Goal: Register for event/course

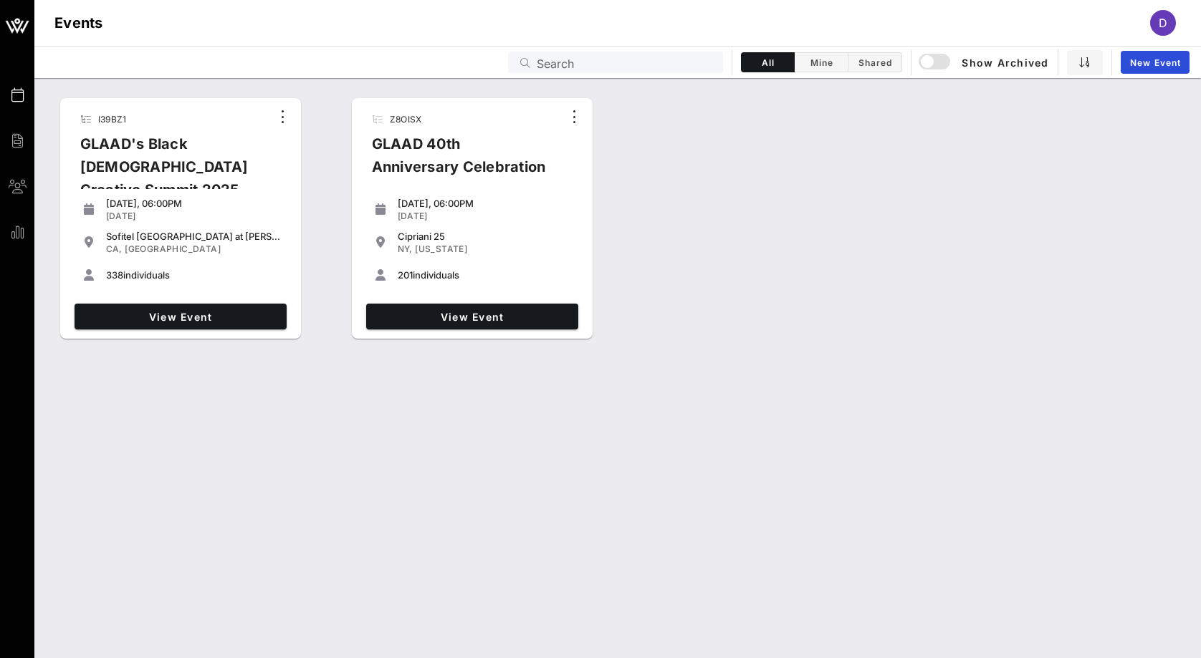
drag, startPoint x: 160, startPoint y: 353, endPoint x: 171, endPoint y: 332, distance: 23.4
click at [159, 352] on div "I39BZ1 GLAAD's Black Queer Creative Summit 2025 Thursday, 06:00PM Sep 18, 2025 …" at bounding box center [617, 368] width 1166 height 580
click at [177, 317] on span "View Event" at bounding box center [180, 317] width 201 height 12
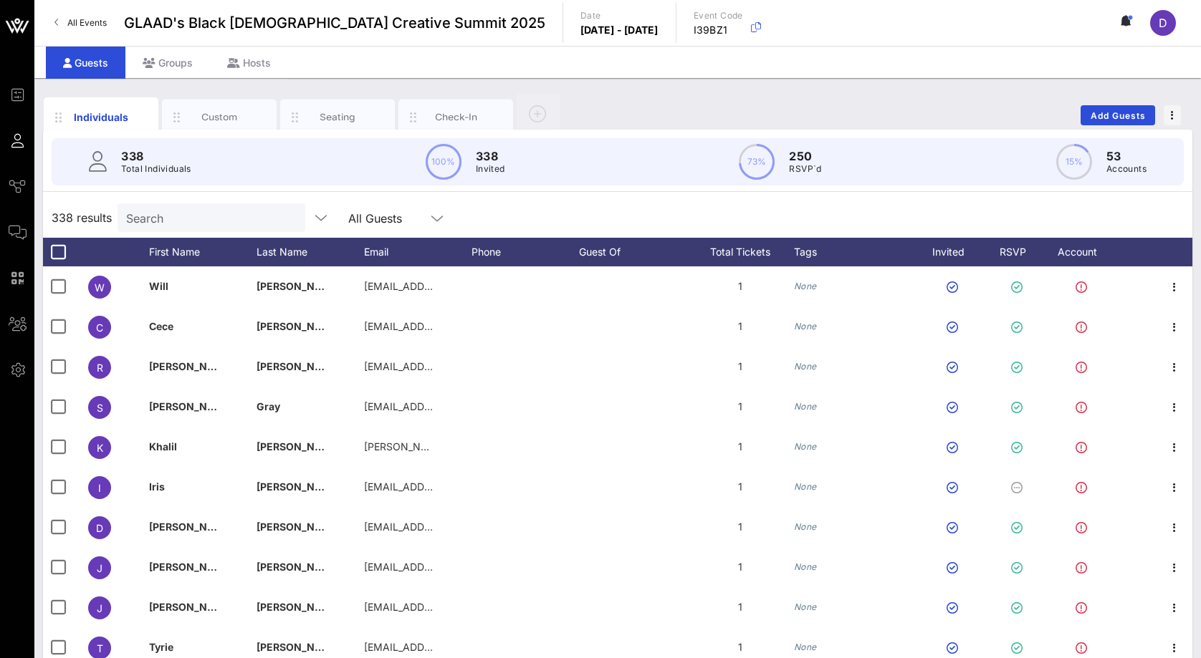
click at [181, 228] on div "Search" at bounding box center [210, 217] width 168 height 29
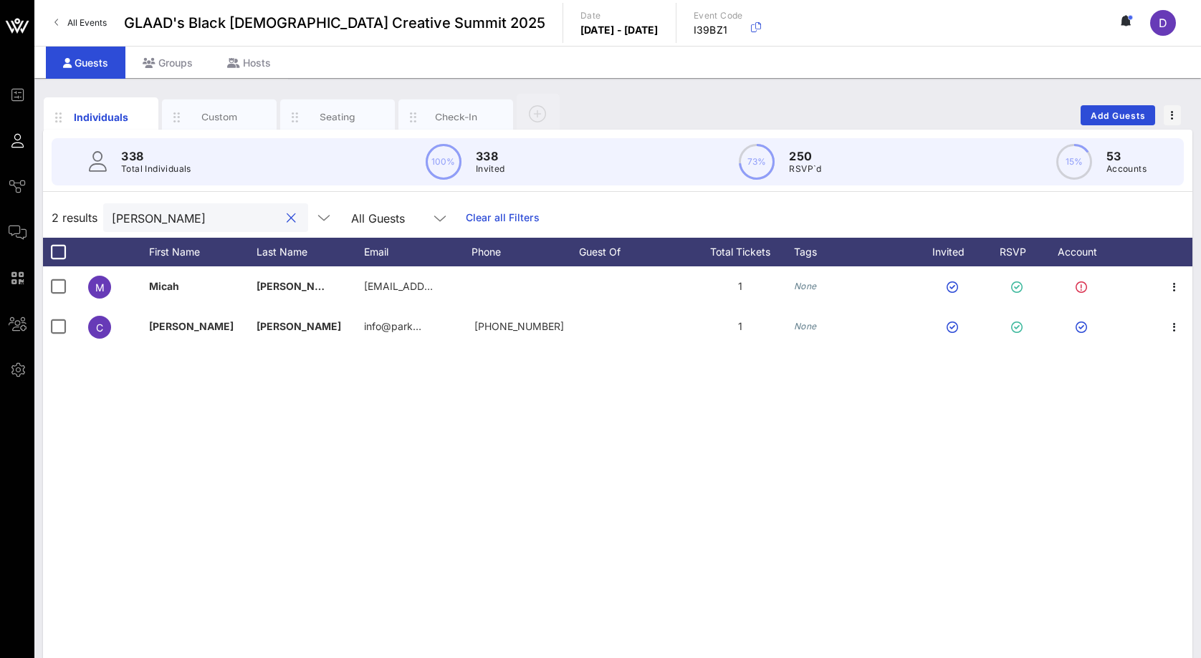
type input "Parker"
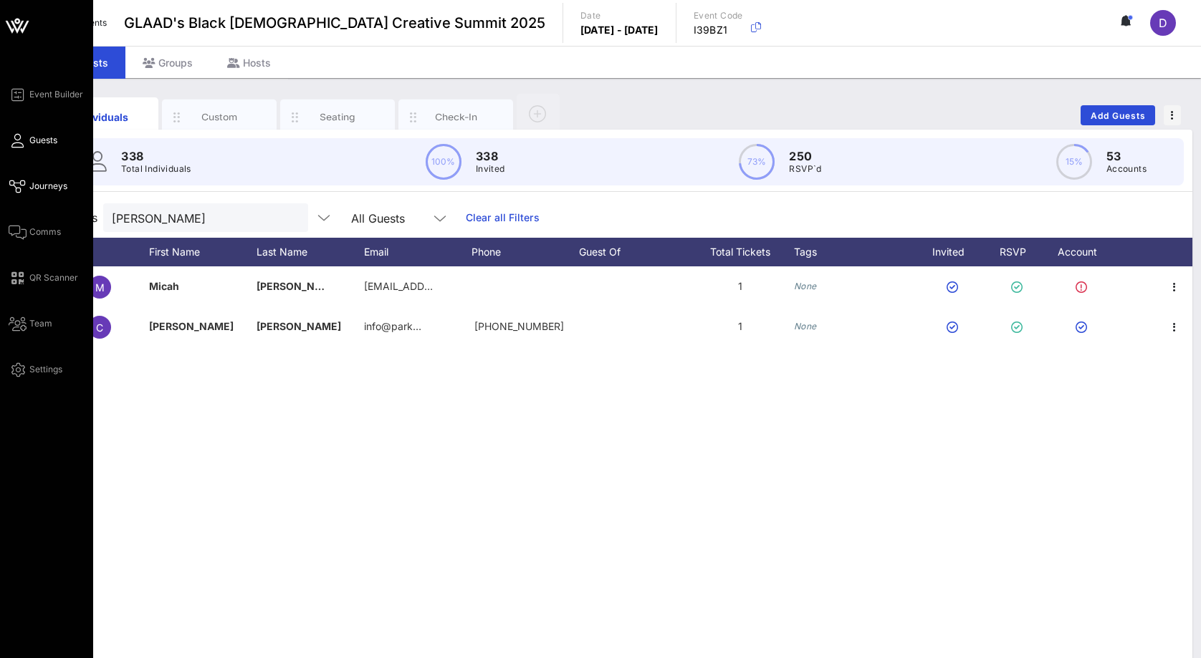
click at [53, 178] on link "Journeys" at bounding box center [38, 186] width 59 height 17
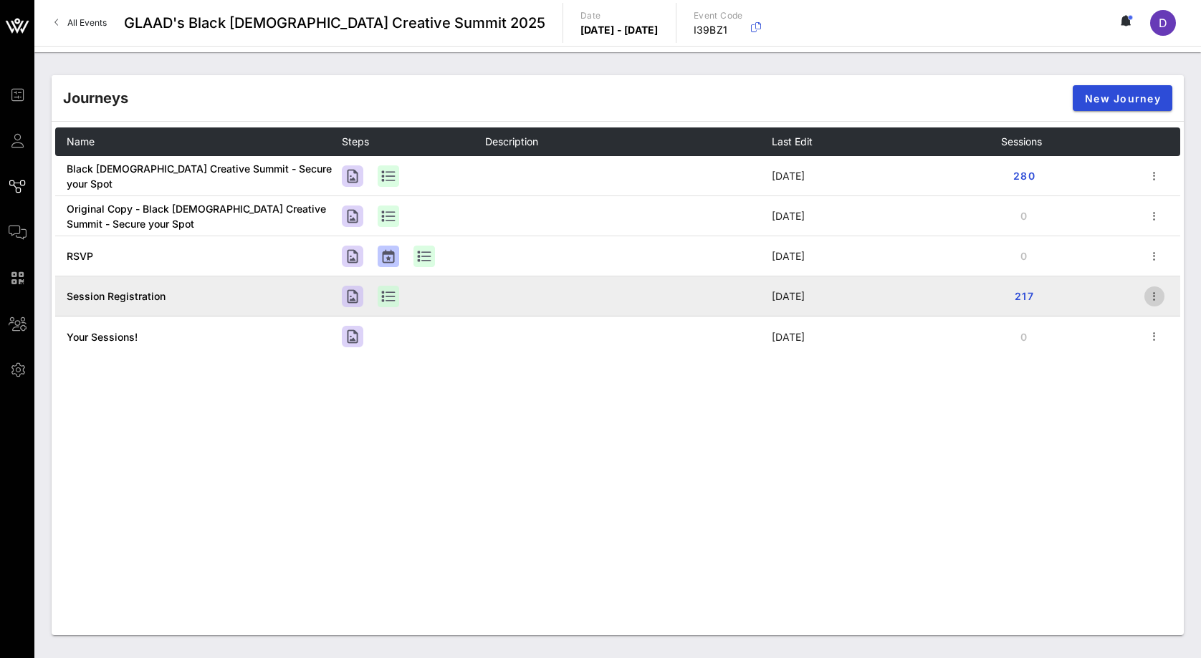
click at [1160, 297] on icon "button" at bounding box center [1154, 296] width 17 height 17
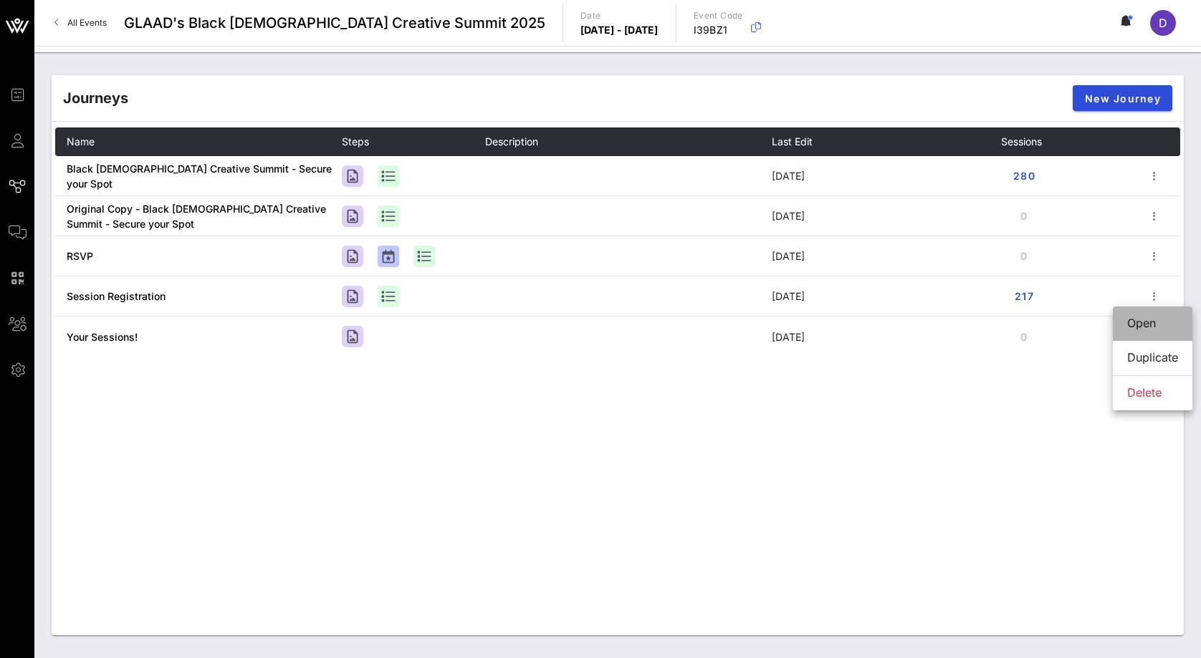
click at [1162, 320] on div "Open" at bounding box center [1152, 324] width 51 height 14
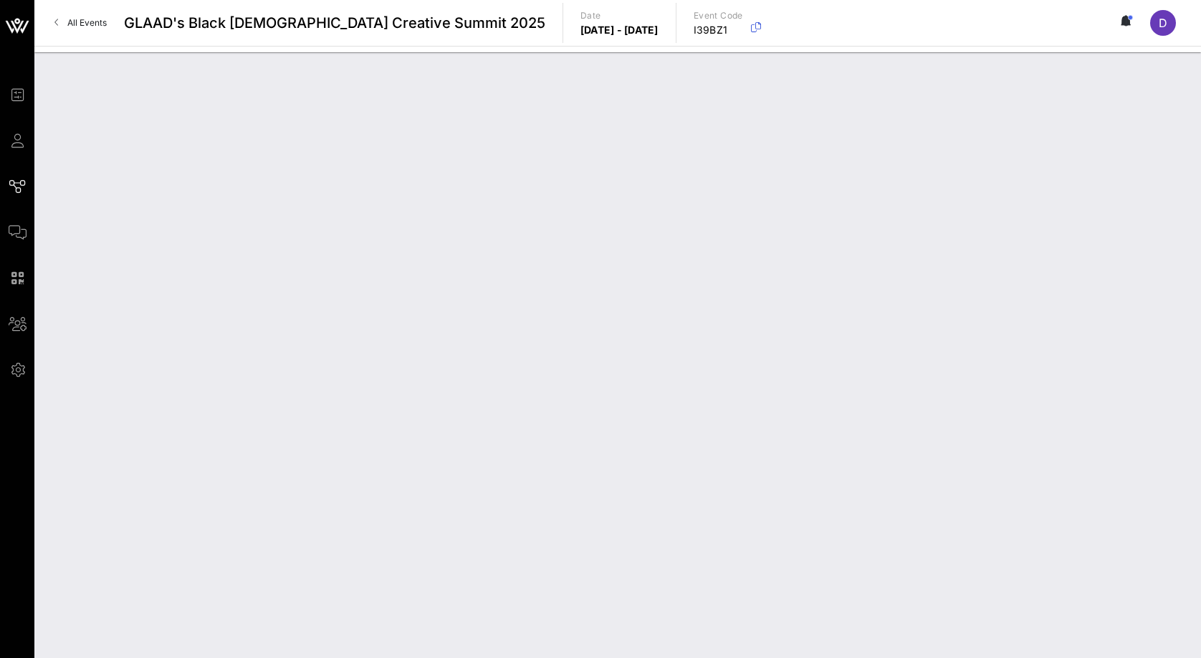
type input "Session Registration"
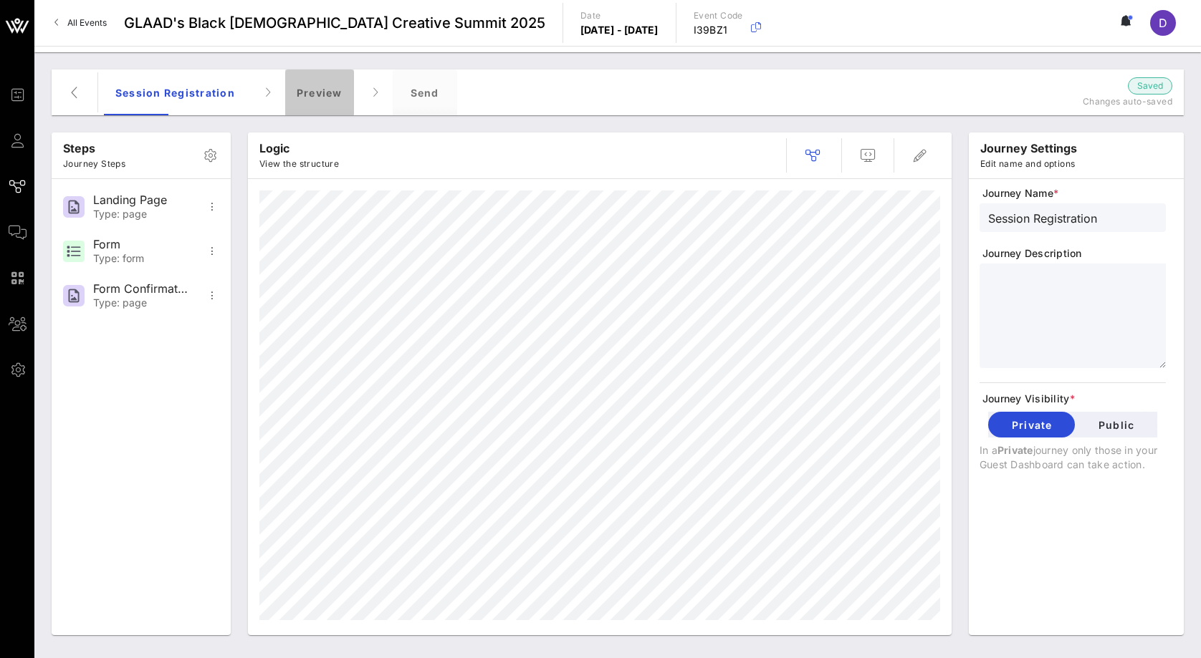
click at [313, 100] on div "Preview" at bounding box center [319, 92] width 69 height 46
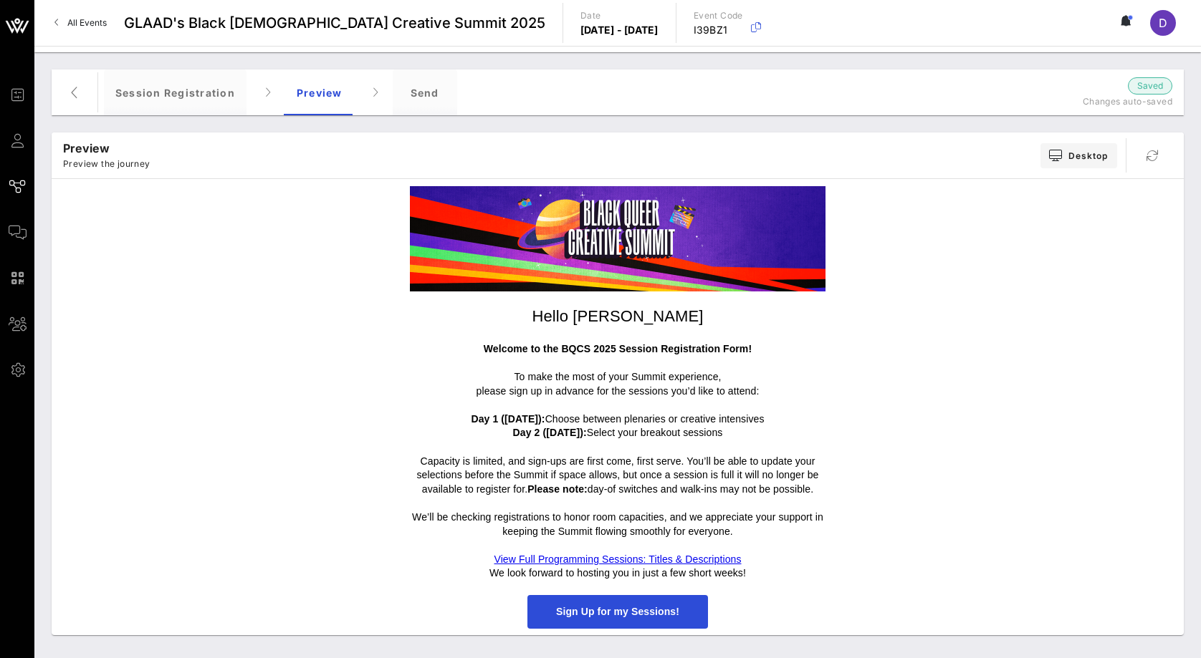
scroll to position [28, 0]
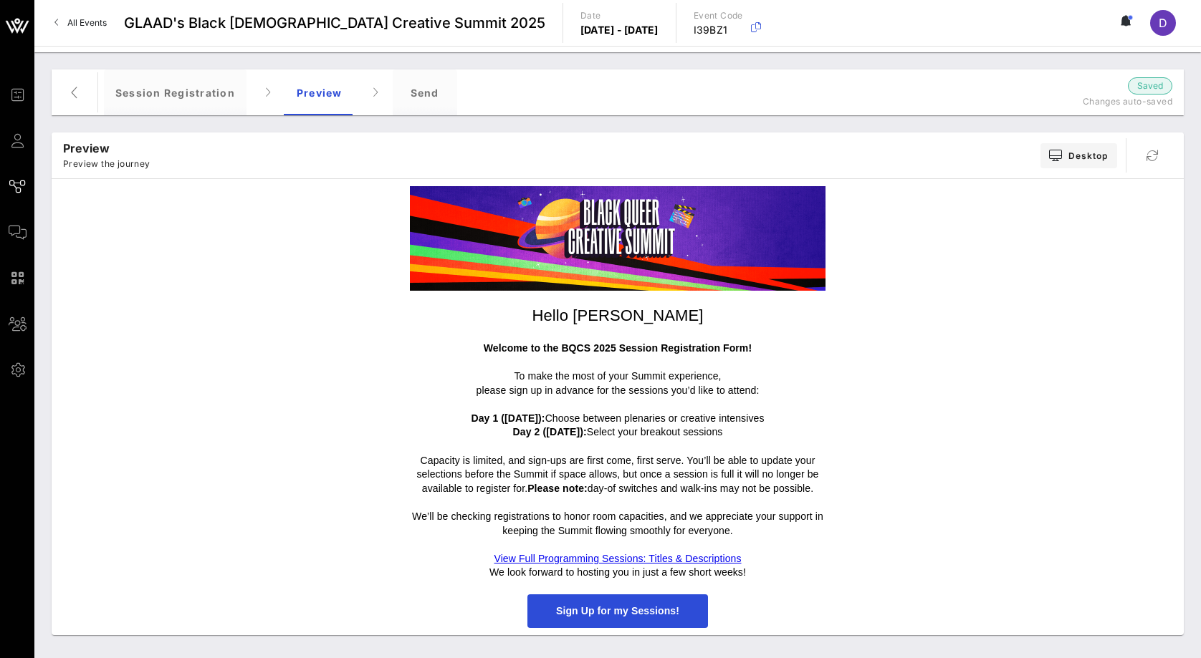
click at [653, 625] on span "Sign Up for my Sessions!" at bounding box center [617, 612] width 181 height 34
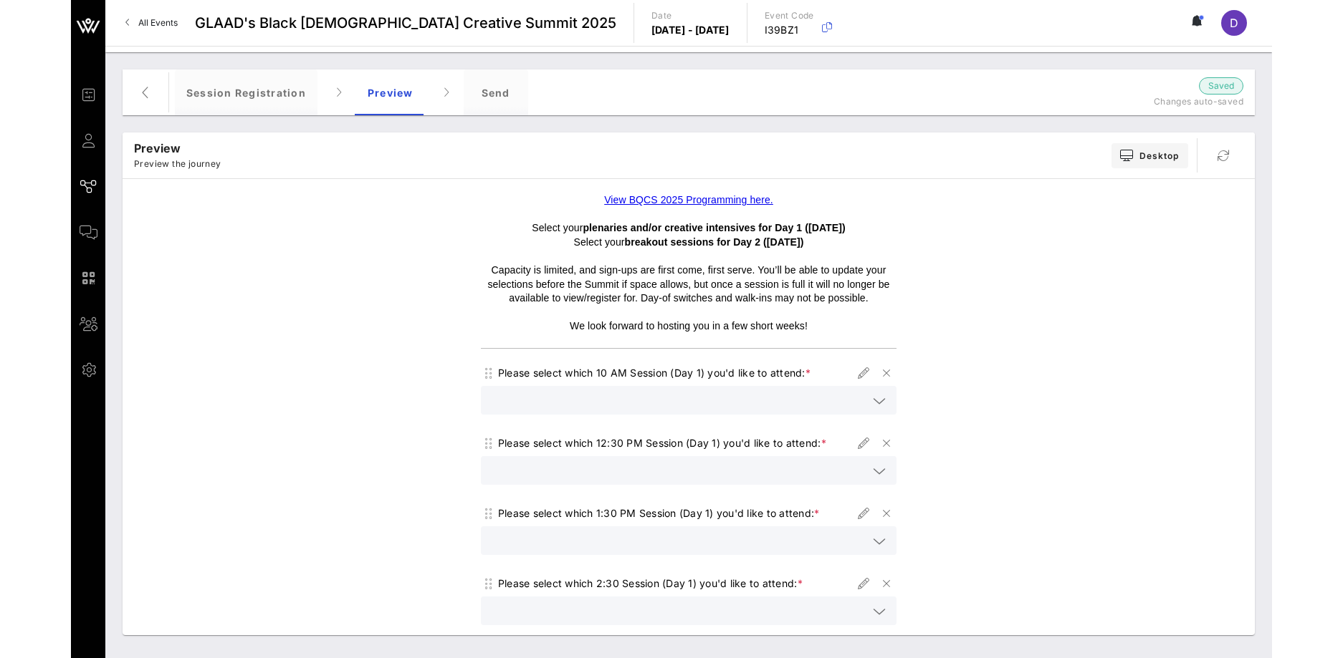
scroll to position [511, 0]
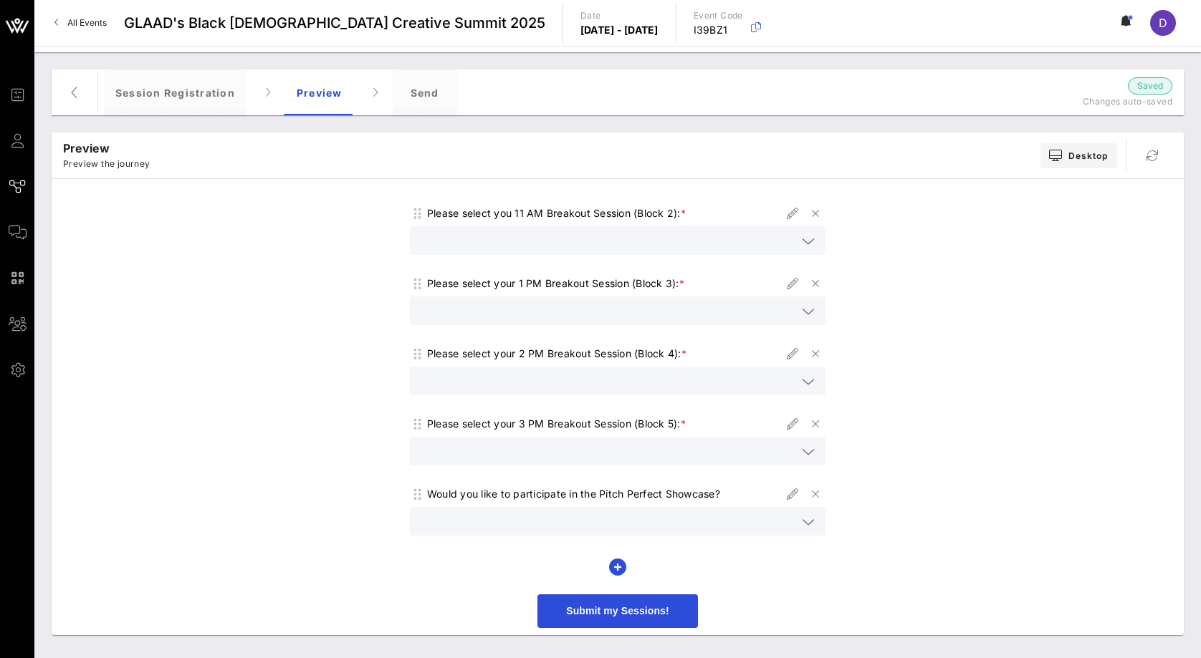
click at [632, 612] on span "Submit my Sessions!" at bounding box center [617, 610] width 103 height 11
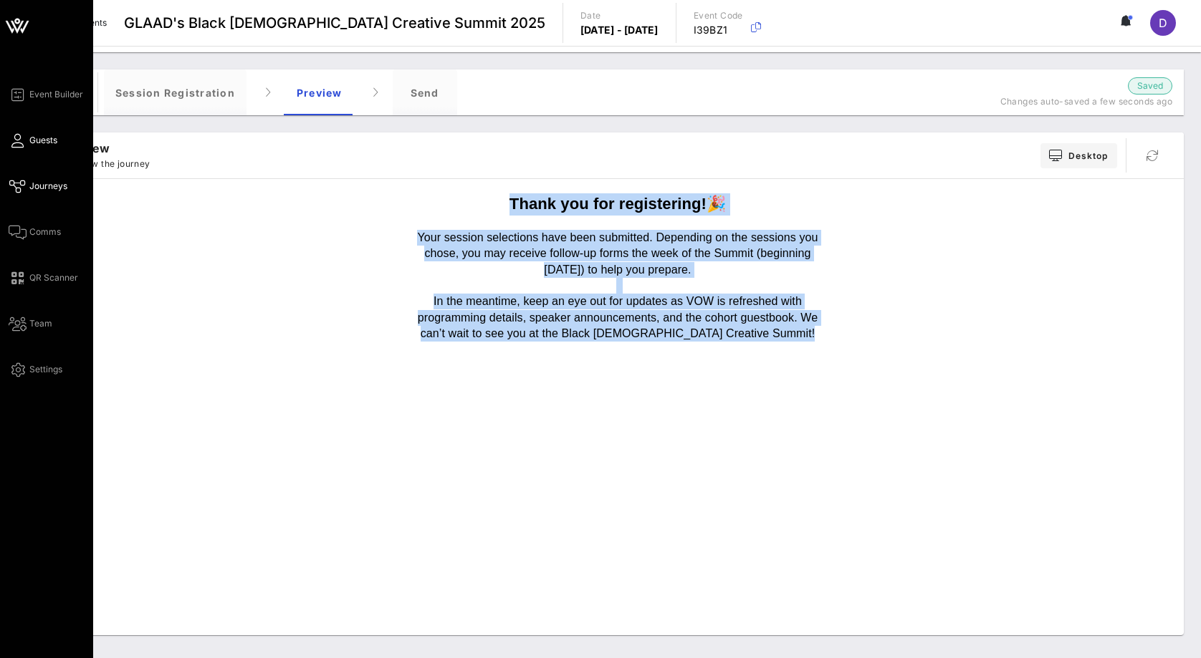
click at [25, 142] on link "Guests" at bounding box center [33, 140] width 49 height 17
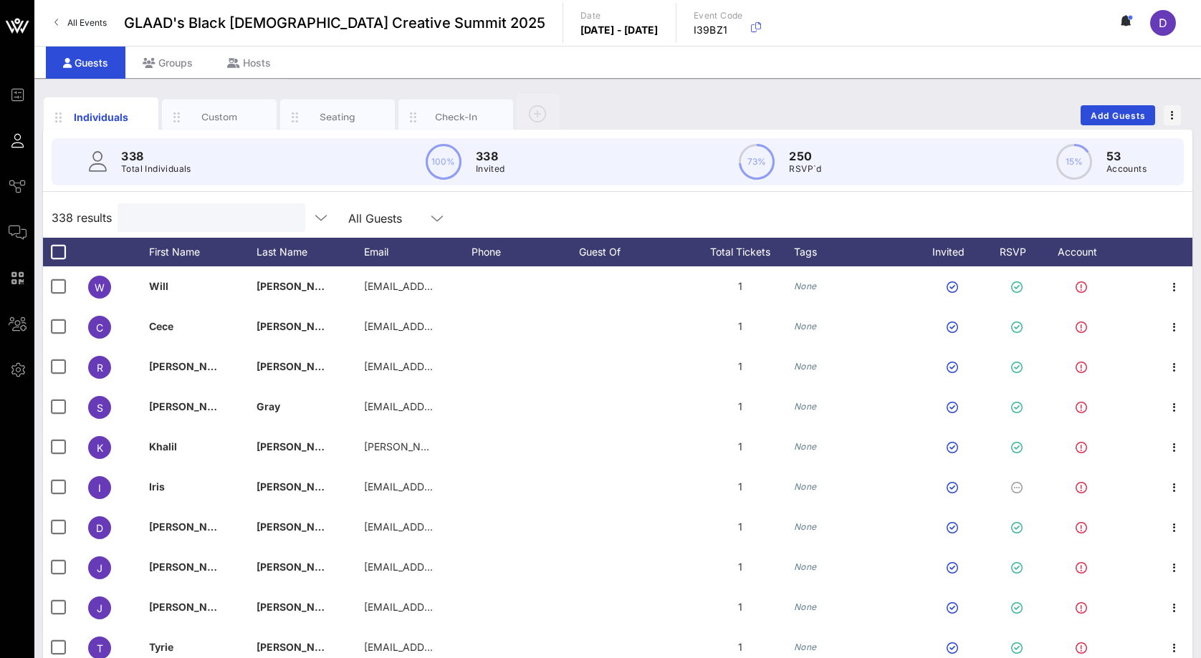
click at [173, 219] on input "text" at bounding box center [210, 217] width 168 height 19
paste input "info@parkerxl.com"
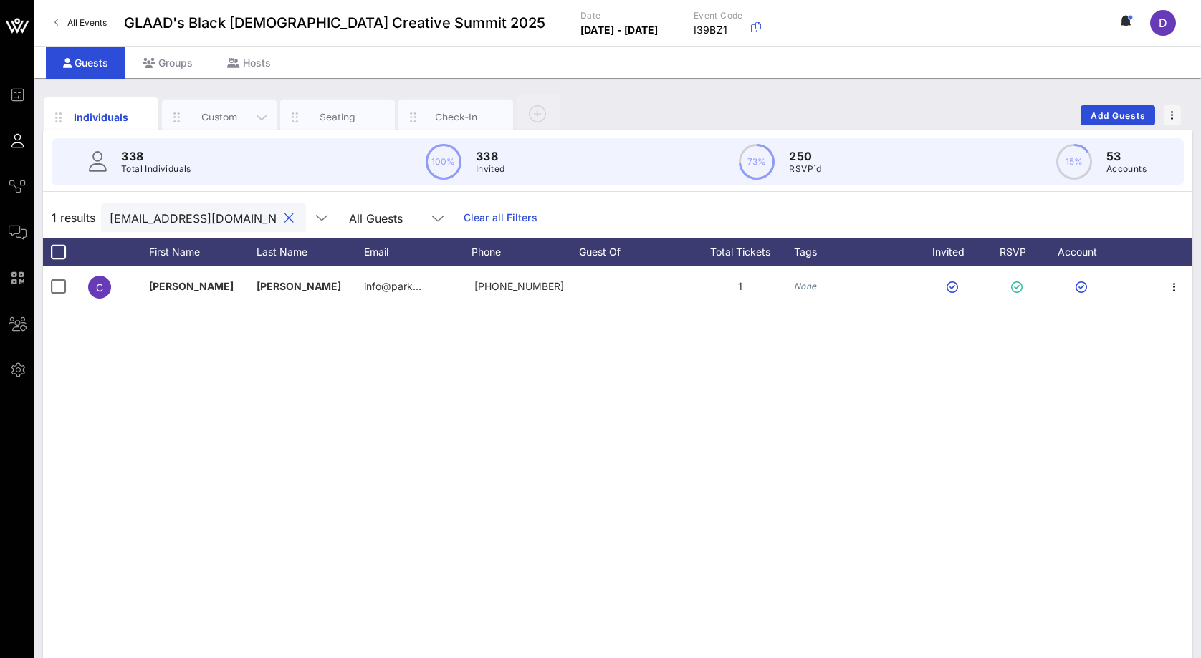
type input "info@parkerxl.com"
click at [244, 112] on div "Custom" at bounding box center [220, 117] width 64 height 14
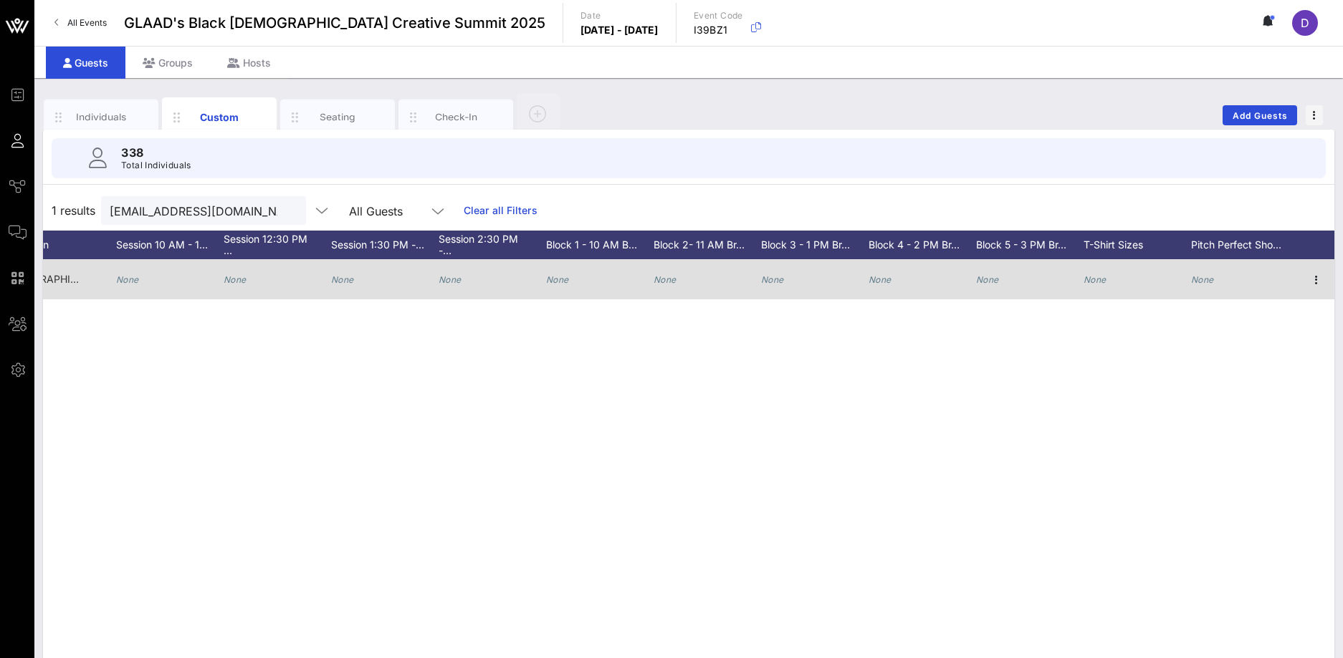
scroll to position [0, 2160]
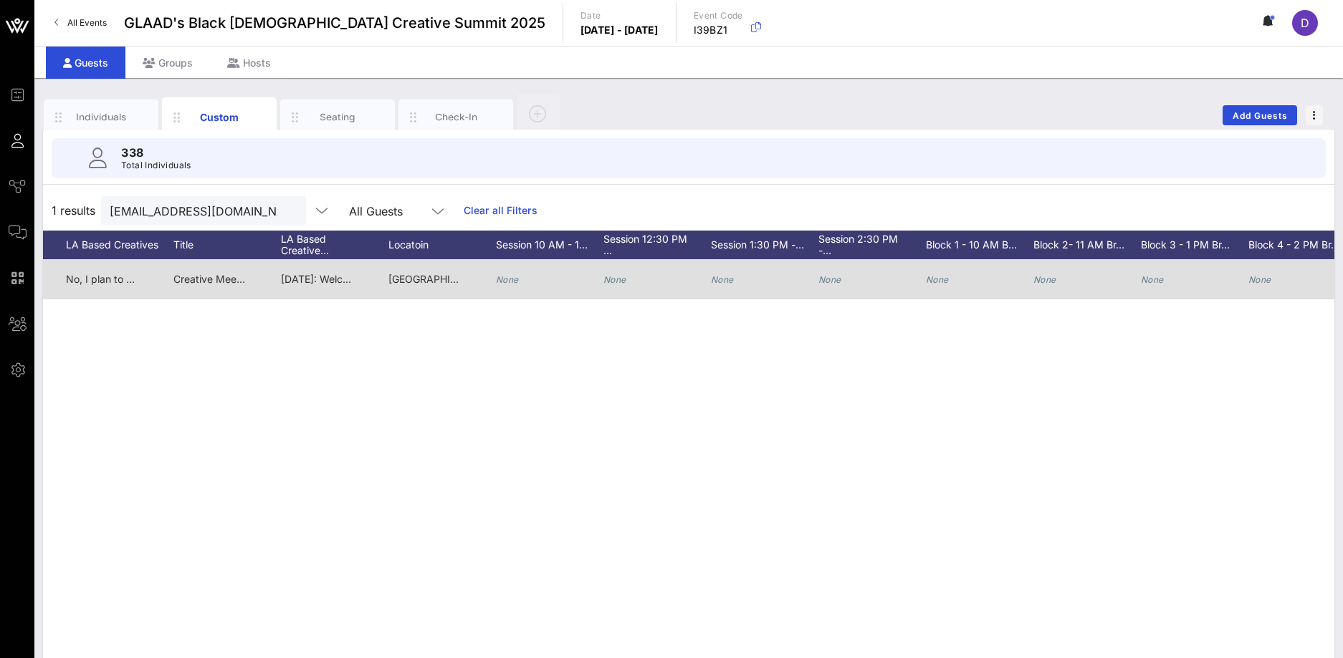
click at [525, 281] on div "None" at bounding box center [549, 287] width 107 height 57
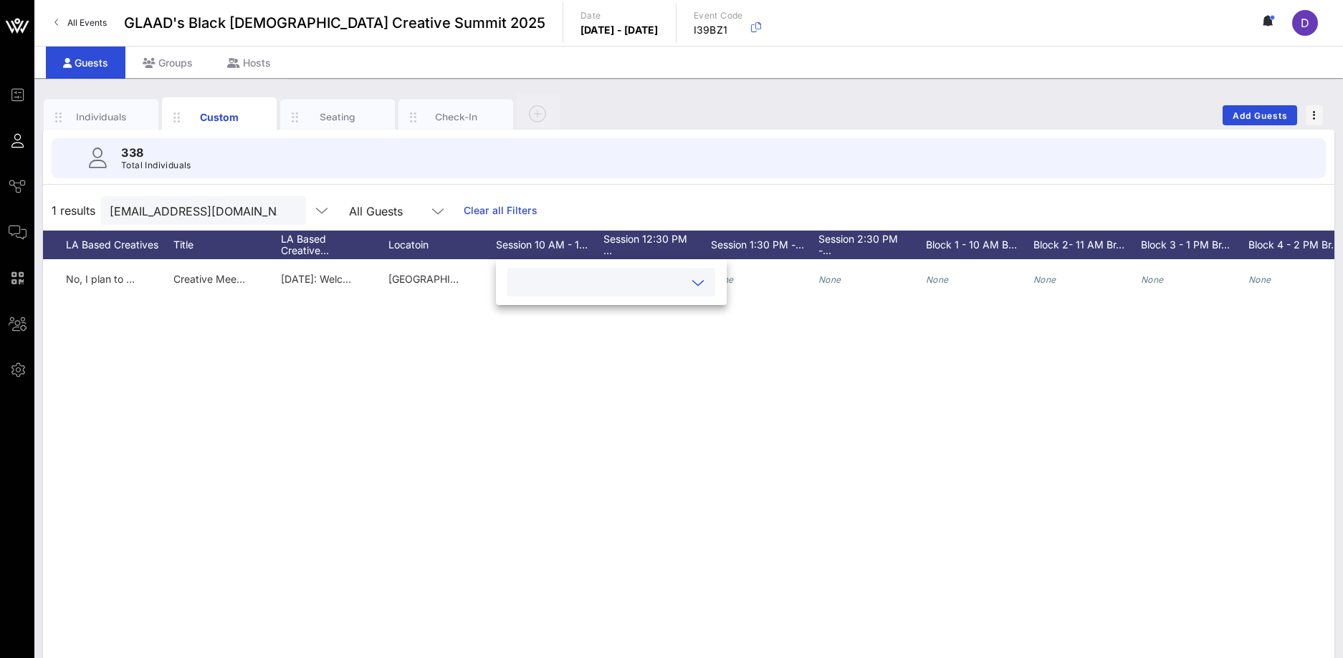
click at [633, 287] on input "text" at bounding box center [600, 282] width 168 height 19
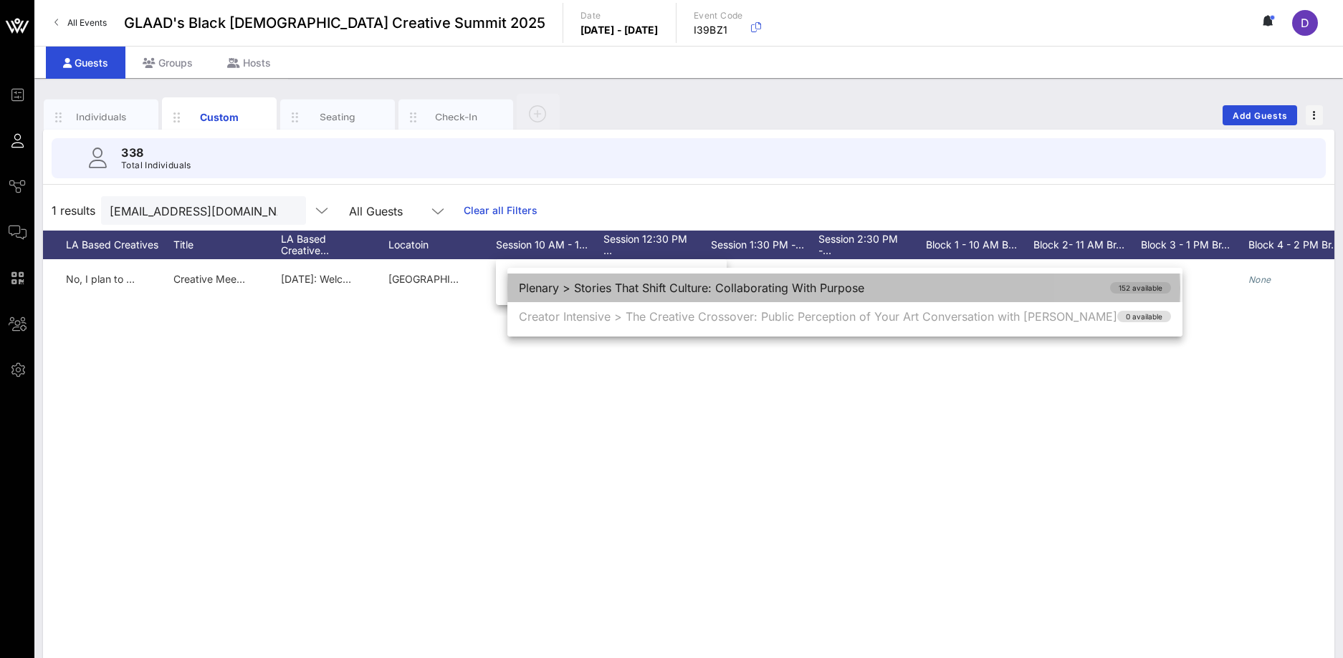
click at [649, 290] on div "Plenary > Stories That Shift Culture: Collaborating With Purpose 152 available" at bounding box center [844, 288] width 675 height 29
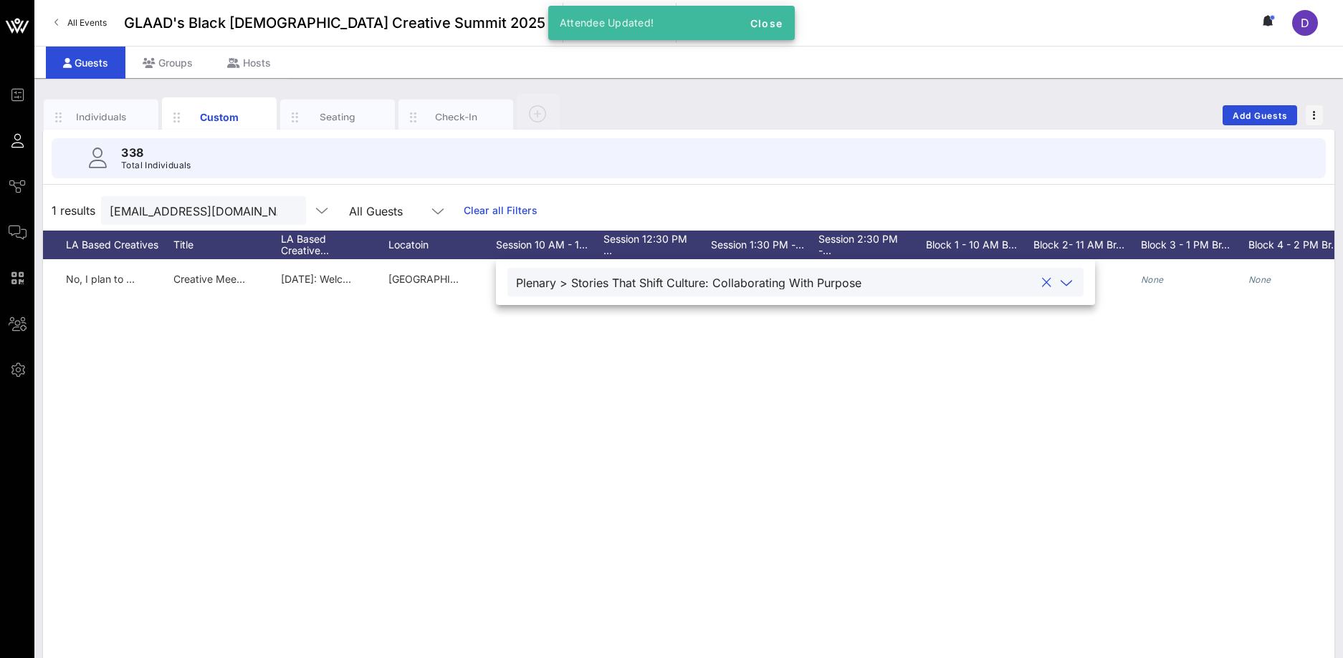
click at [629, 406] on div "C Chris Parker Chris Parker Parker info@parkerxl.com 3232458604 he/him None Non…" at bounding box center [688, 474] width 1291 height 430
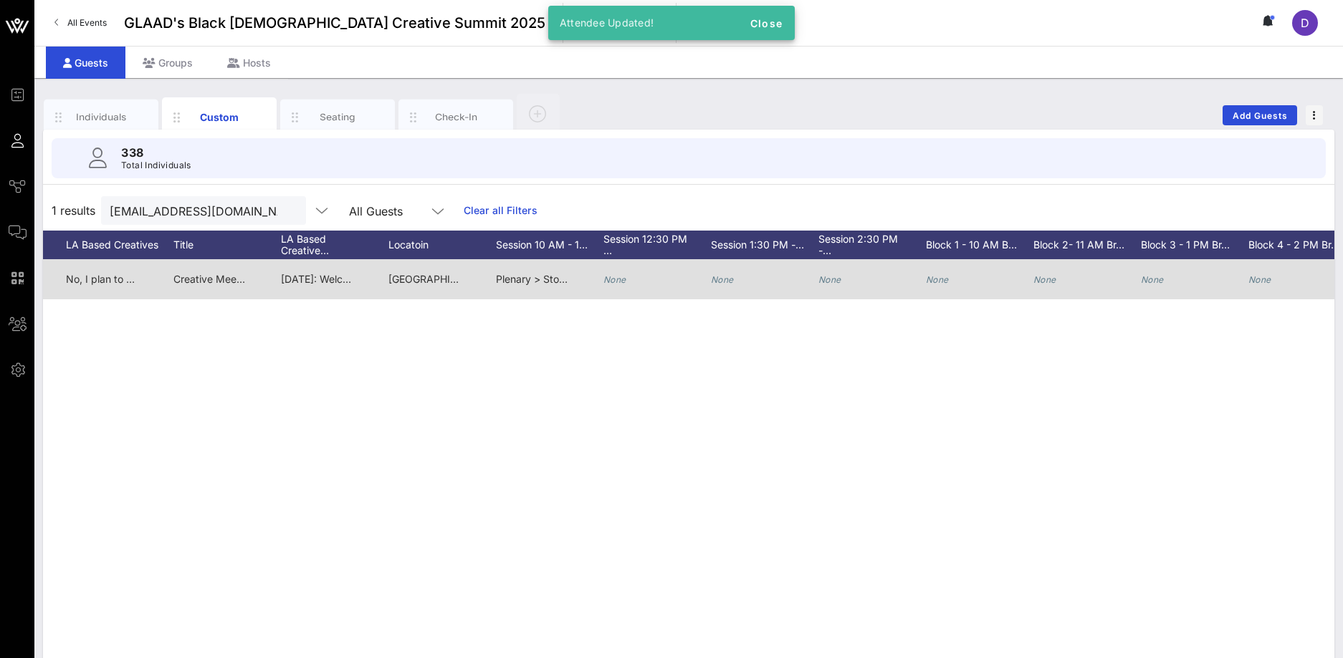
click at [623, 280] on icon "None" at bounding box center [614, 279] width 23 height 11
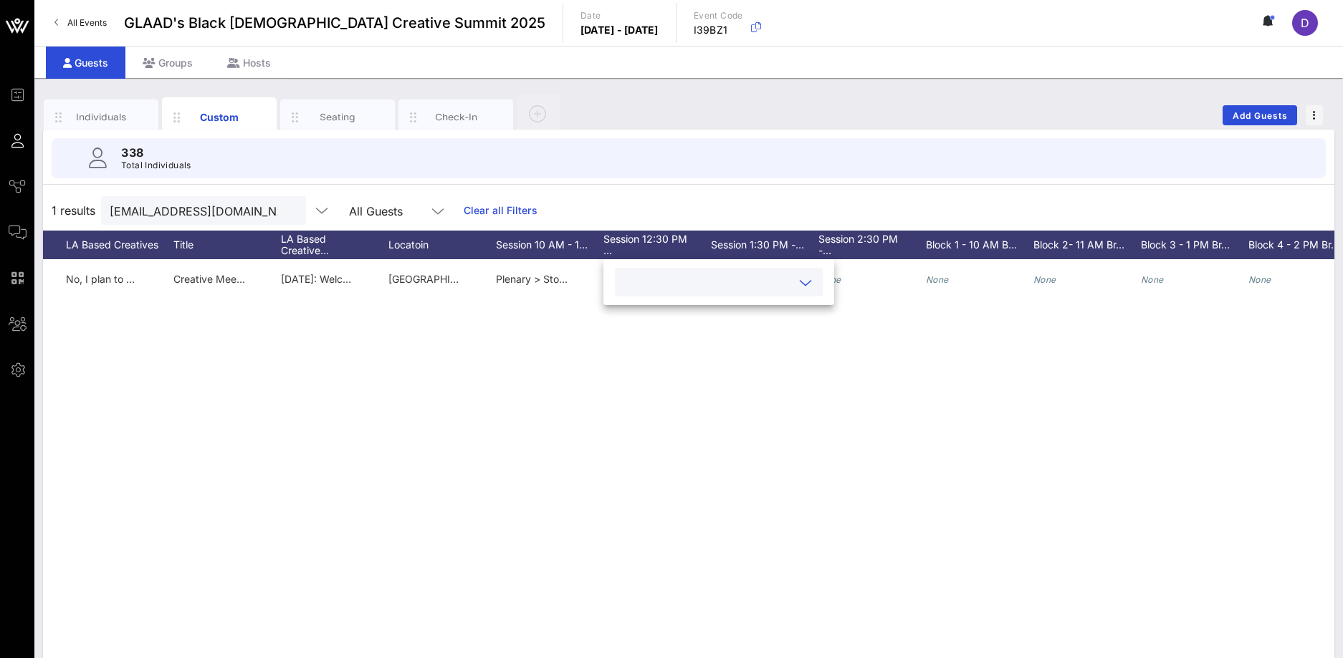
click at [736, 281] on input "text" at bounding box center [707, 282] width 168 height 19
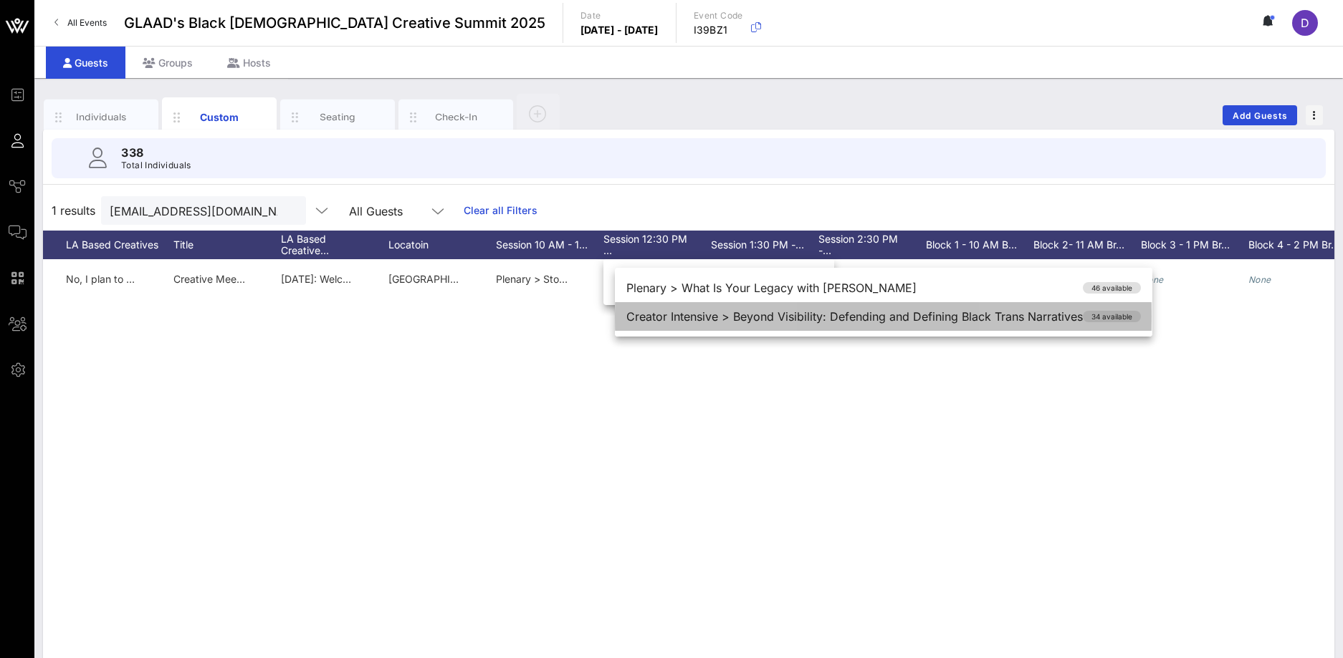
click at [762, 316] on div "Creator Intensive > Beyond Visibility: Defending and Defining Black Trans Narra…" at bounding box center [883, 316] width 537 height 29
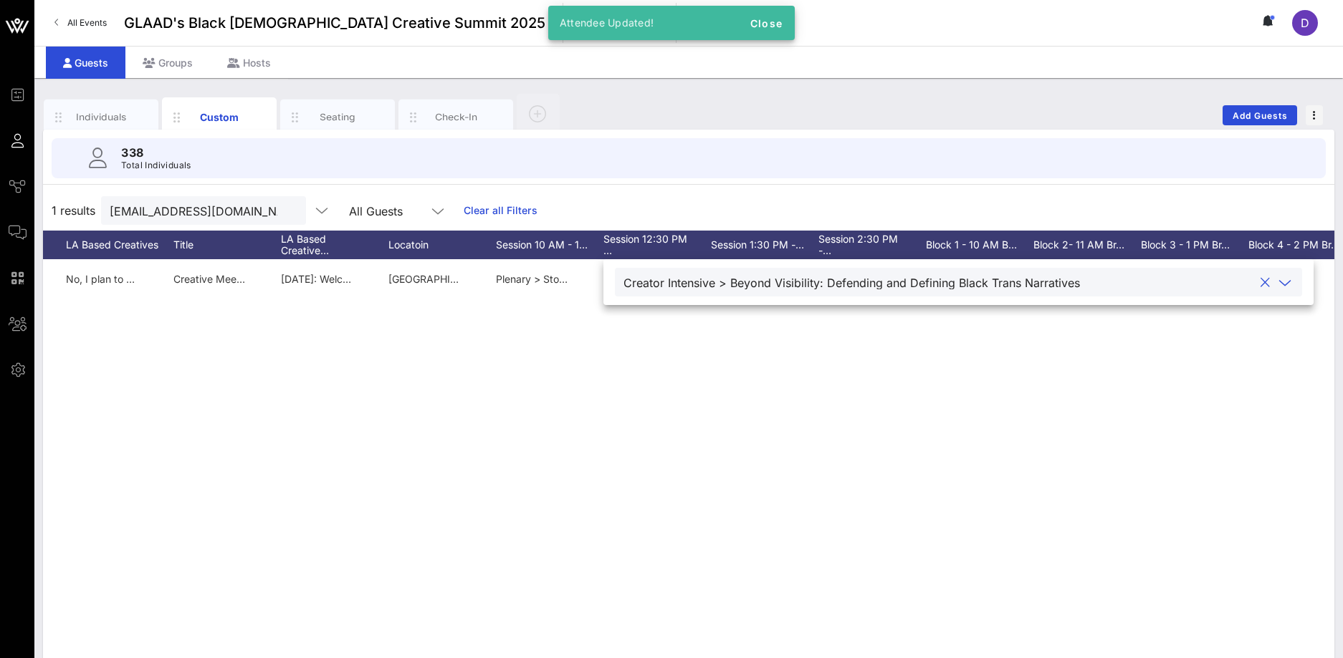
click at [770, 329] on div "C Chris Parker Chris Parker Parker info@parkerxl.com 3232458604 he/him None Non…" at bounding box center [688, 474] width 1291 height 430
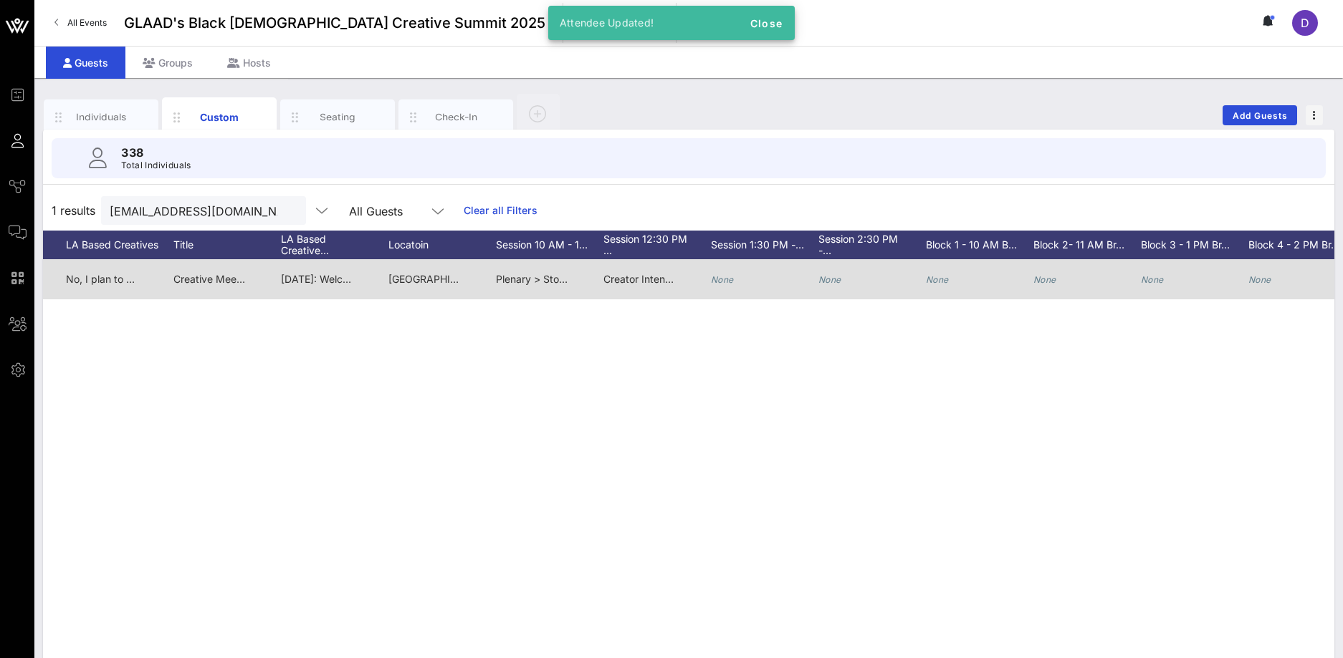
click at [724, 281] on icon "None" at bounding box center [722, 279] width 23 height 11
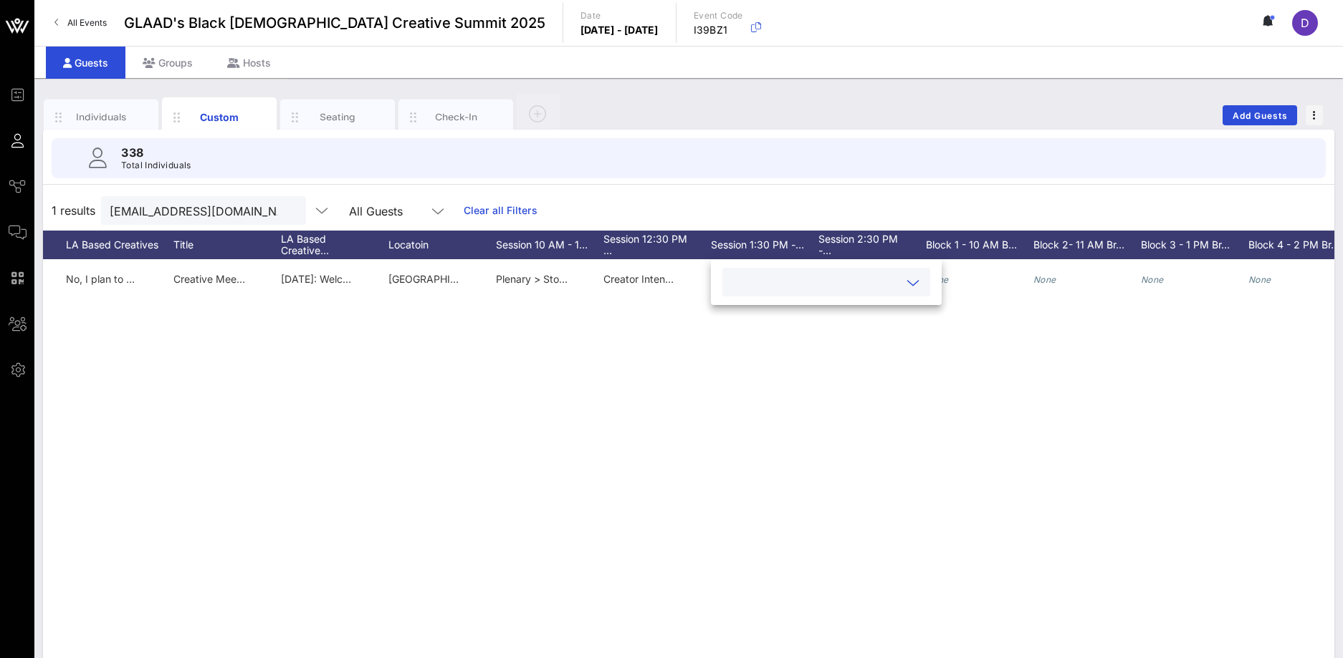
click at [861, 273] on input "text" at bounding box center [815, 282] width 168 height 19
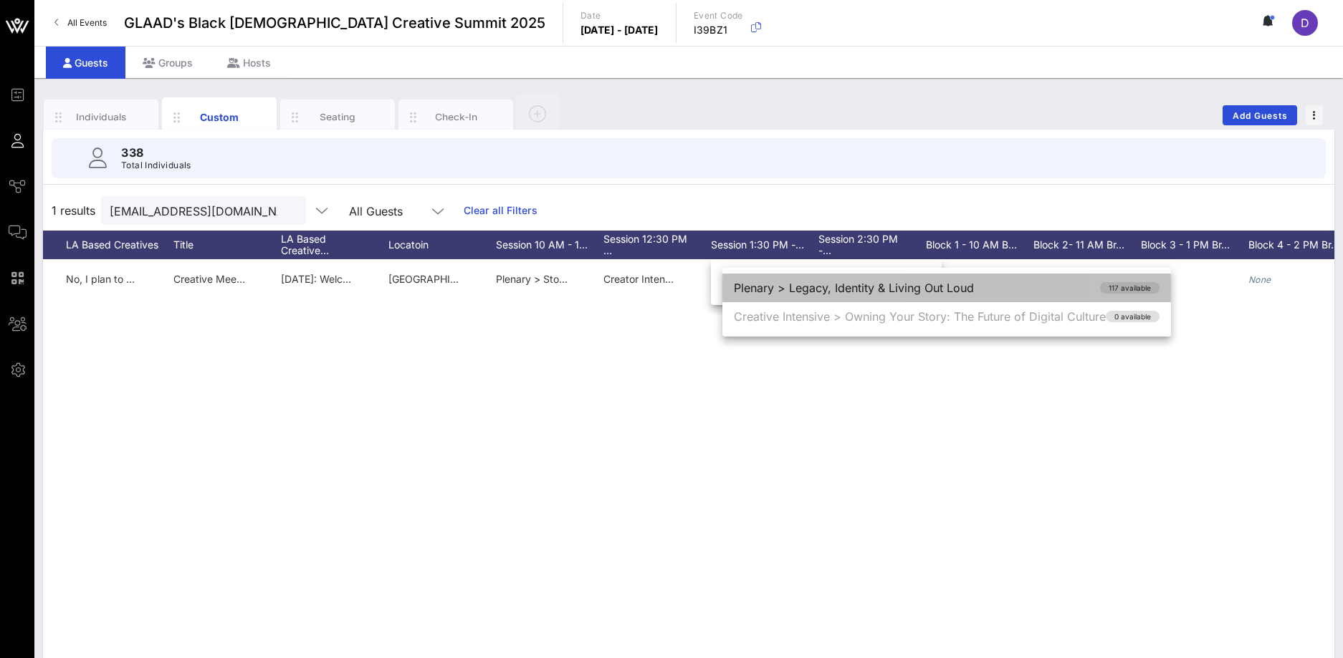
click at [872, 296] on div "Plenary > Legacy, Identity & Living Out Loud 117 available" at bounding box center [946, 288] width 448 height 29
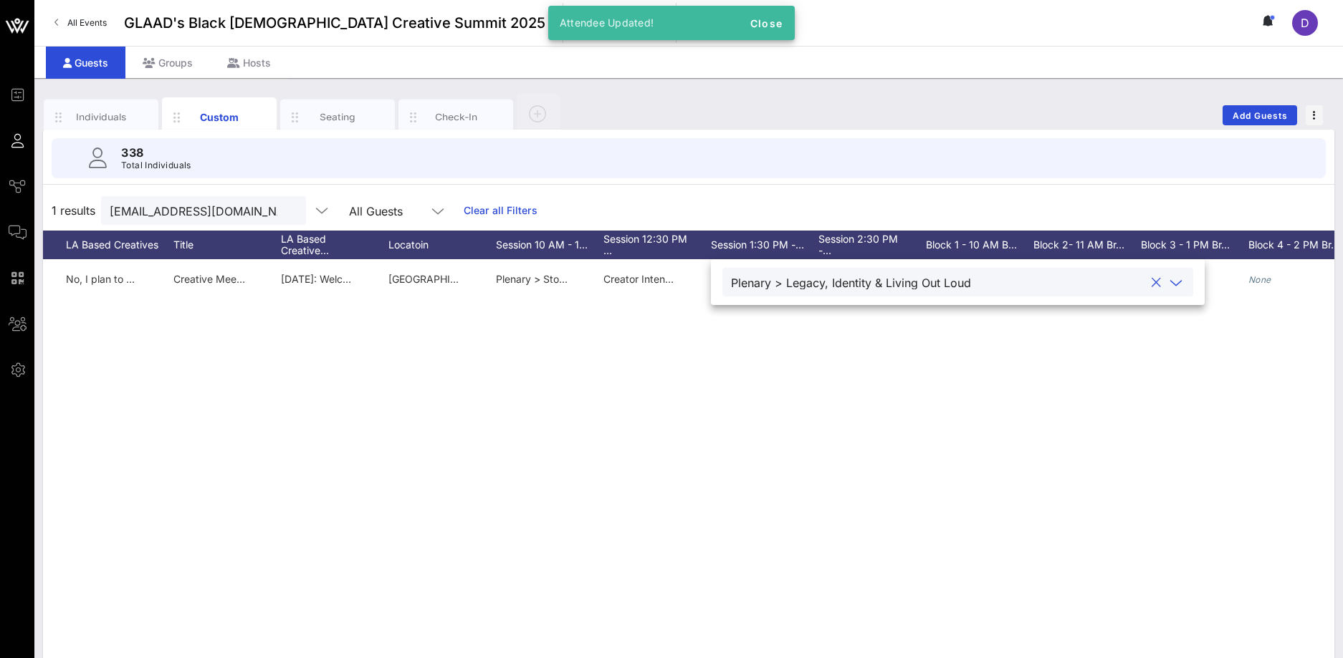
click at [976, 317] on div "C Chris Parker Chris Parker Parker info@parkerxl.com 3232458604 he/him None Non…" at bounding box center [688, 474] width 1291 height 430
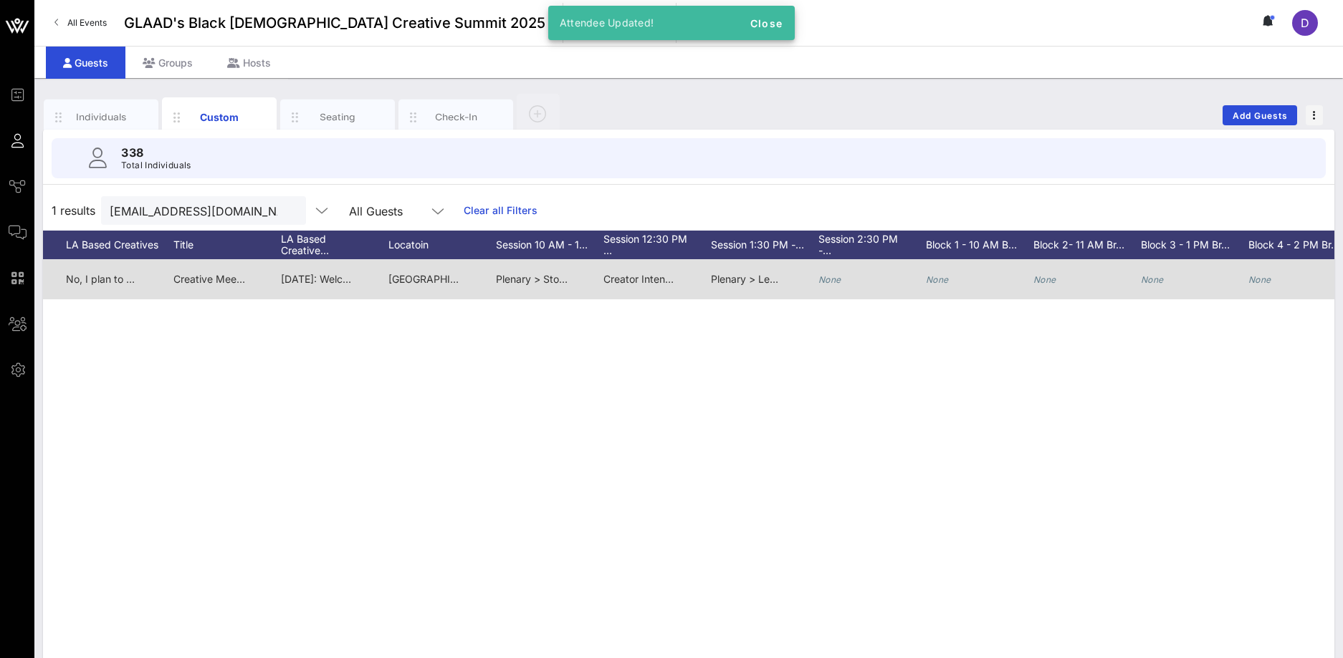
click at [842, 284] on div "None" at bounding box center [871, 287] width 107 height 57
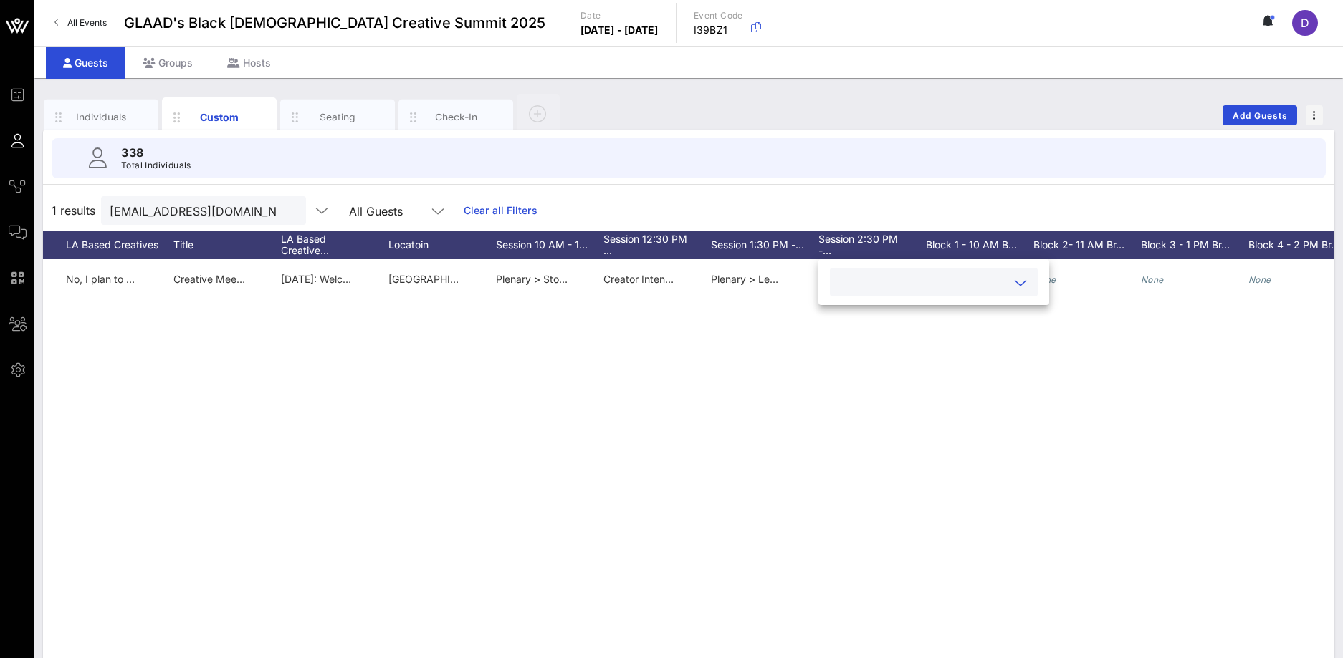
click at [874, 273] on input "text" at bounding box center [922, 282] width 168 height 19
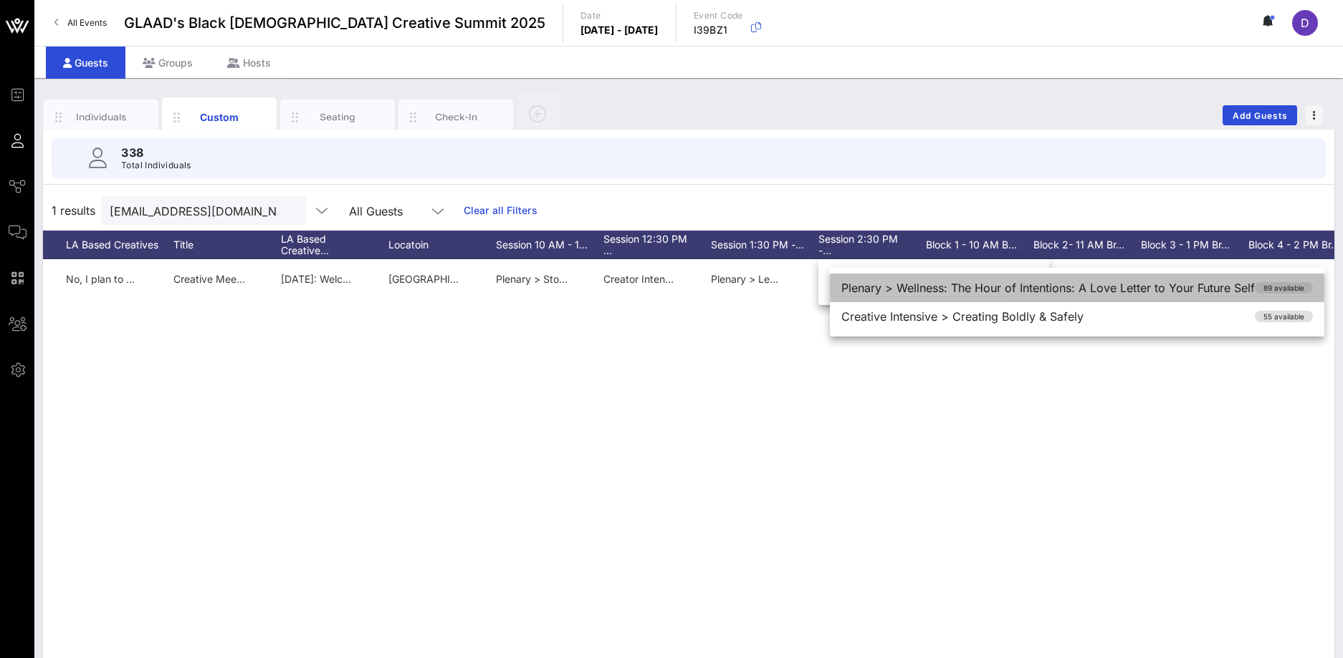
click at [883, 282] on div "Plenary > Wellness: The Hour of Intentions: A Love Letter to Your Future Self 8…" at bounding box center [1077, 288] width 494 height 29
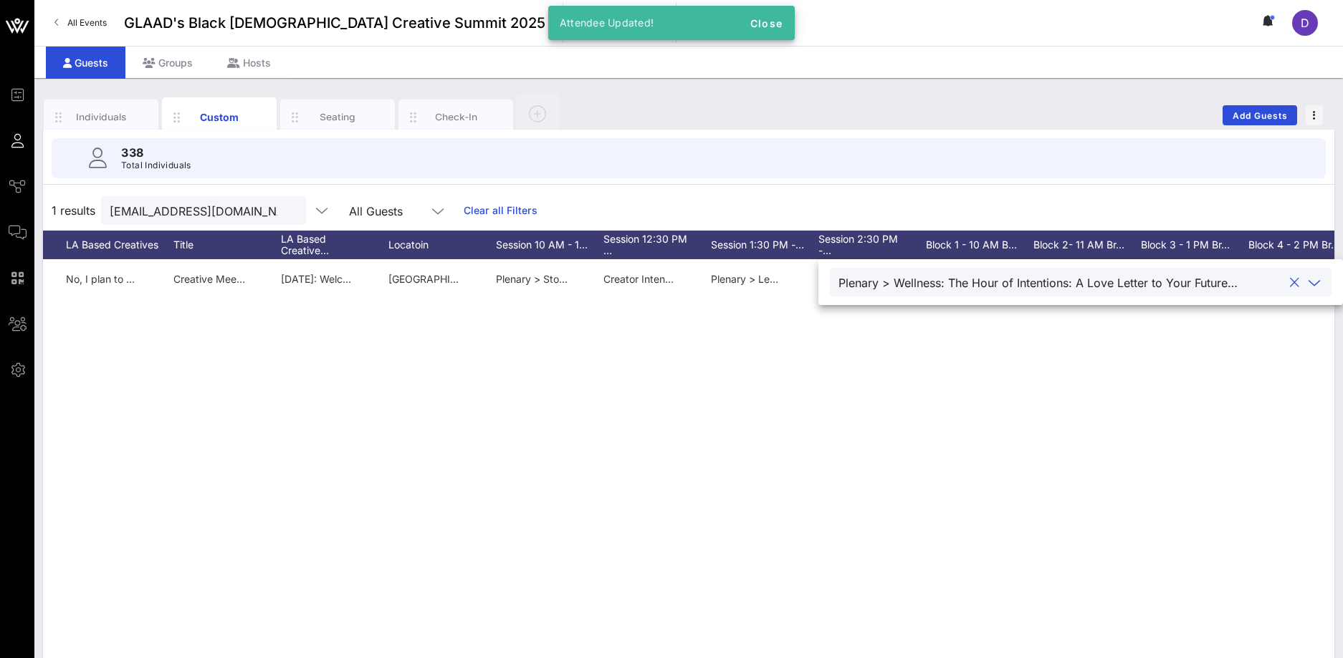
click at [991, 335] on div "C Chris Parker Chris Parker Parker info@parkerxl.com 3232458604 he/him None Non…" at bounding box center [688, 474] width 1291 height 430
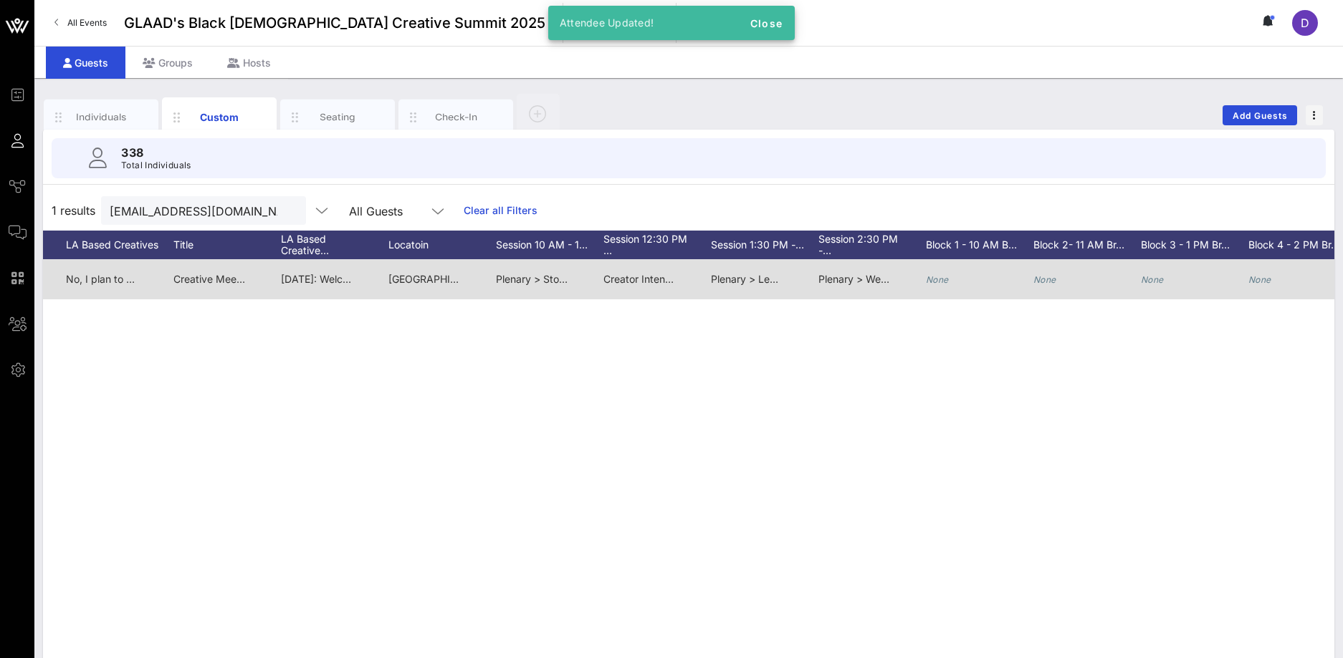
click at [949, 278] on div "None" at bounding box center [979, 287] width 107 height 57
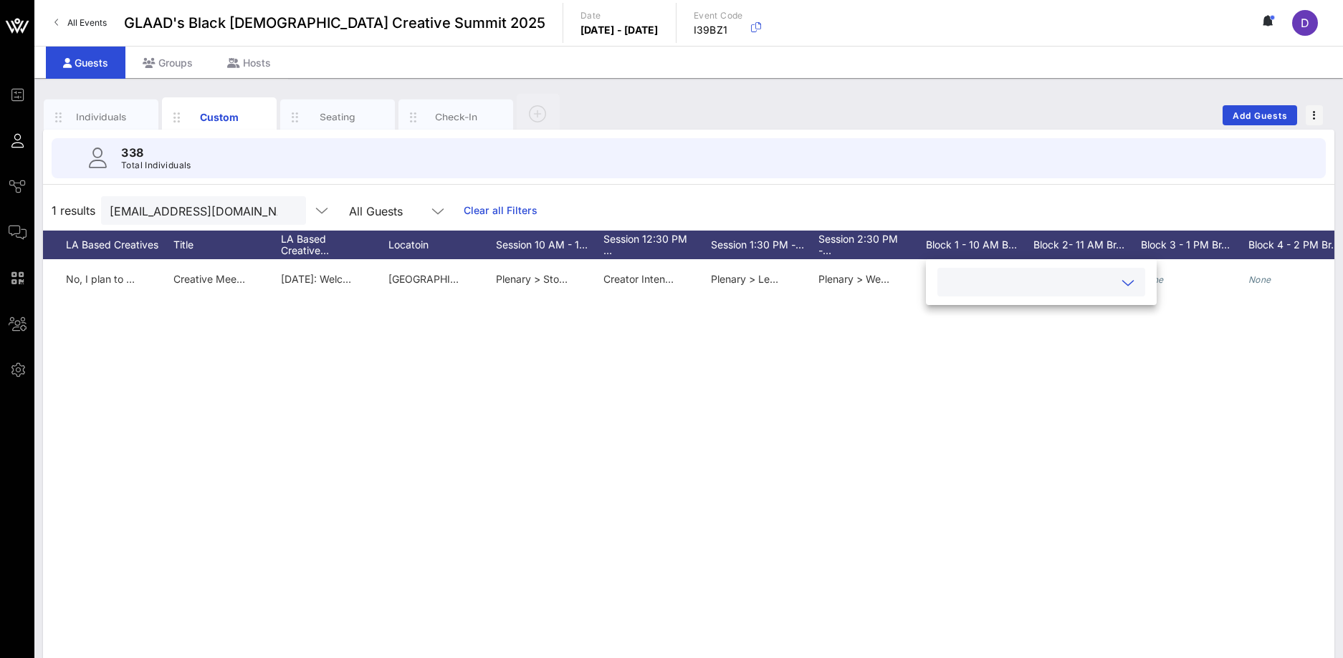
click at [994, 292] on div at bounding box center [1041, 282] width 191 height 29
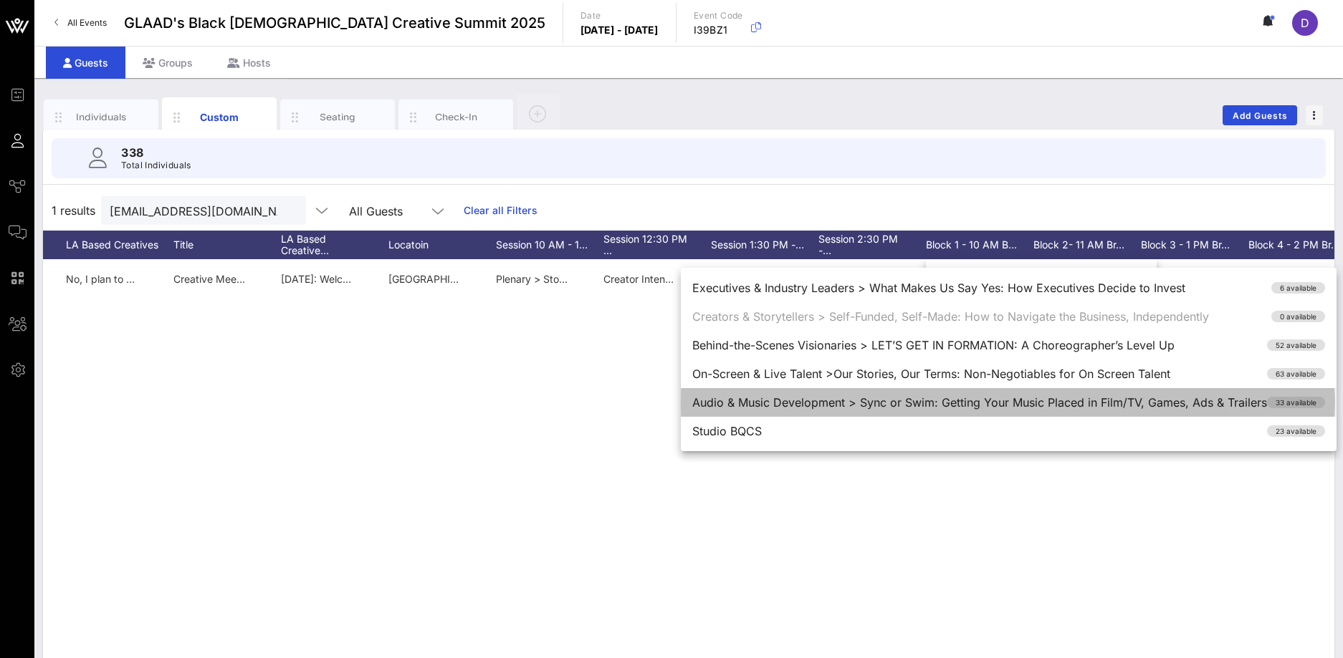
click at [990, 407] on div "Audio & Music Development > Sync or Swim: Getting Your Music Placed in Film/TV,…" at bounding box center [1009, 402] width 656 height 29
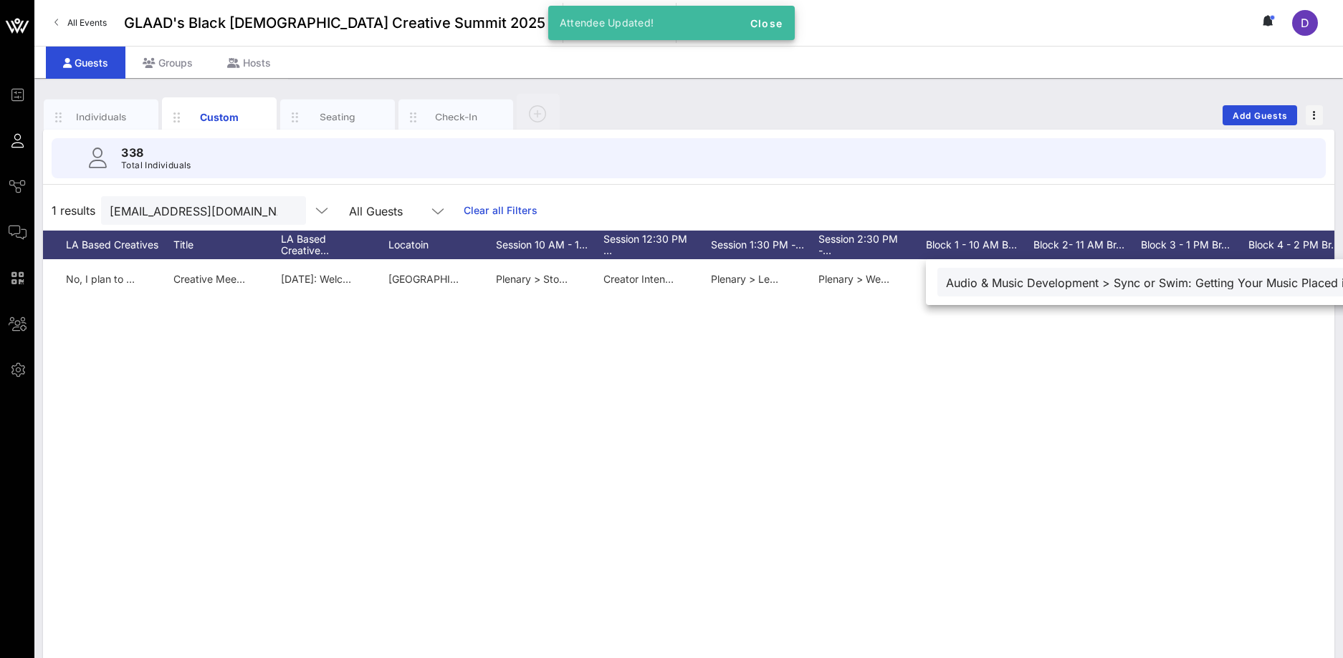
click at [984, 392] on div "C Chris Parker Chris Parker Parker info@parkerxl.com 3232458604 he/him None Non…" at bounding box center [688, 474] width 1291 height 430
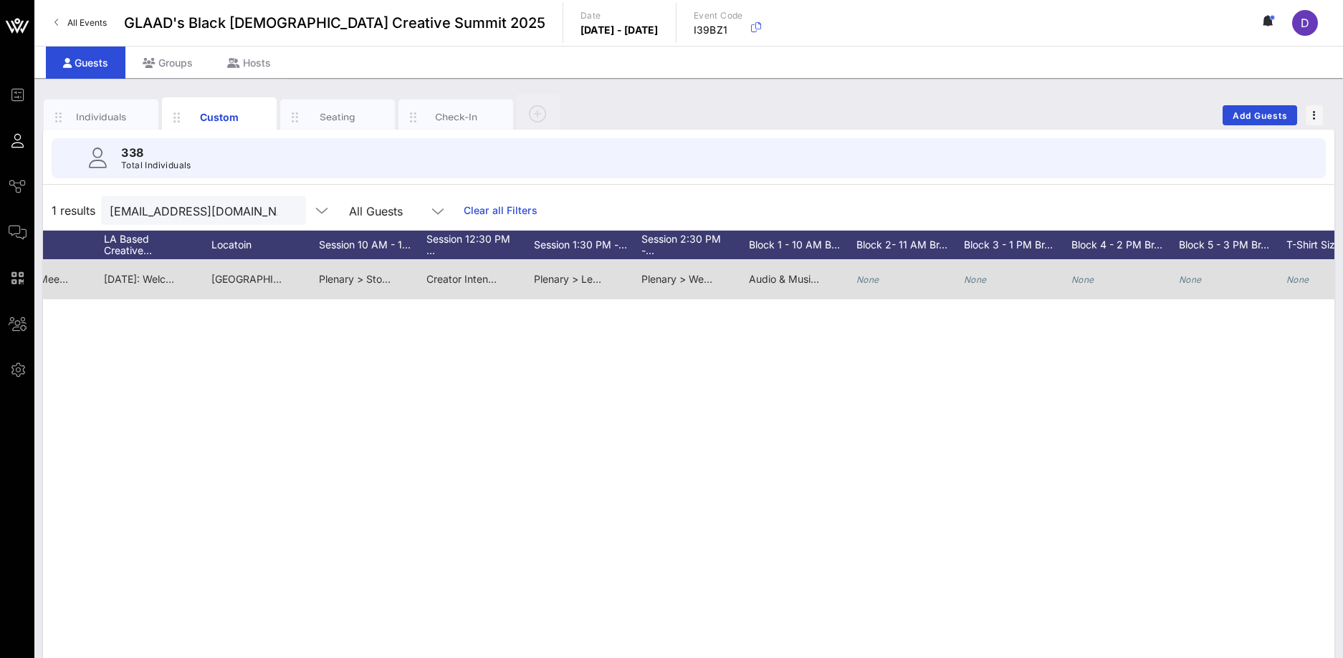
click at [870, 284] on icon "None" at bounding box center [867, 279] width 23 height 11
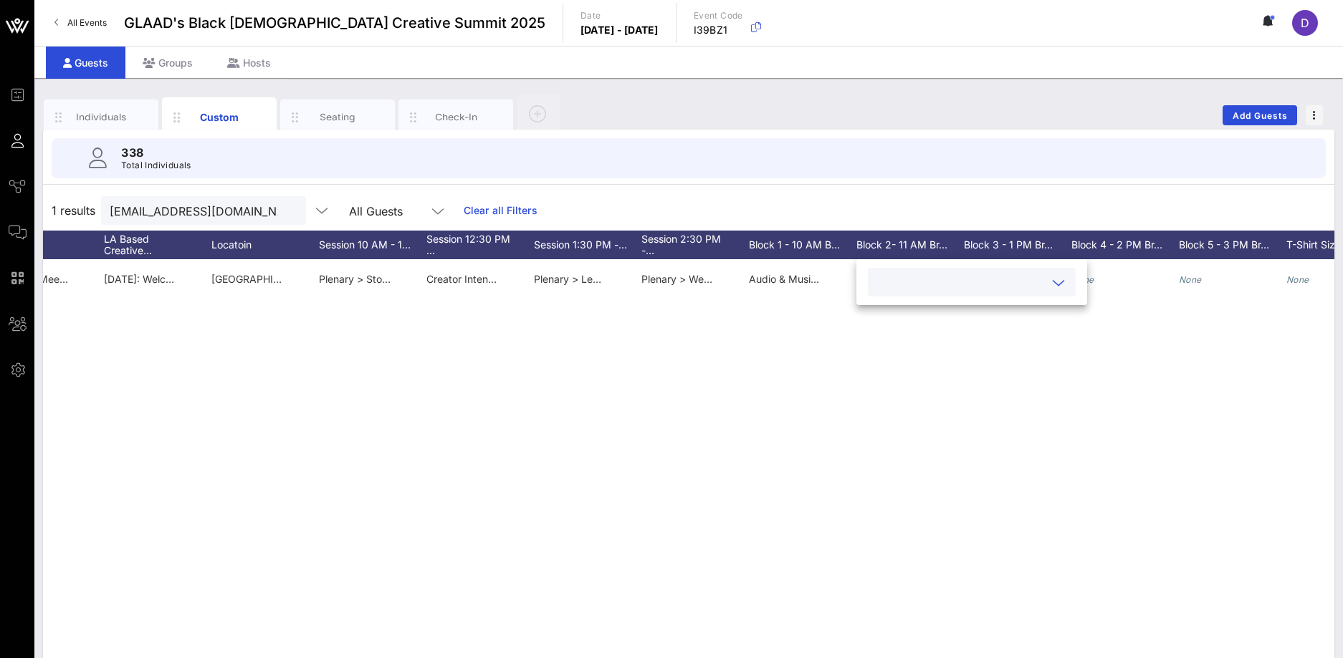
click at [876, 286] on input "text" at bounding box center [960, 282] width 168 height 19
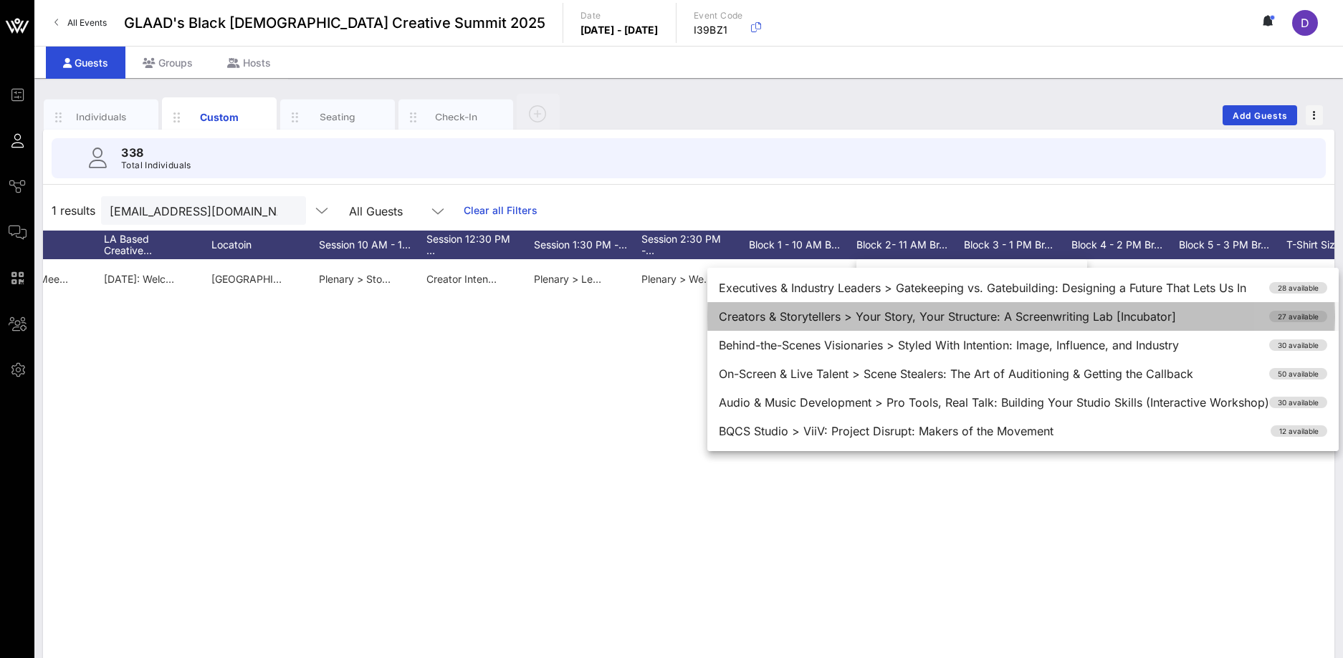
click at [855, 325] on div "Creators & Storytellers > Your Story, Your Structure: A Screenwriting Lab [Incu…" at bounding box center [1022, 316] width 631 height 29
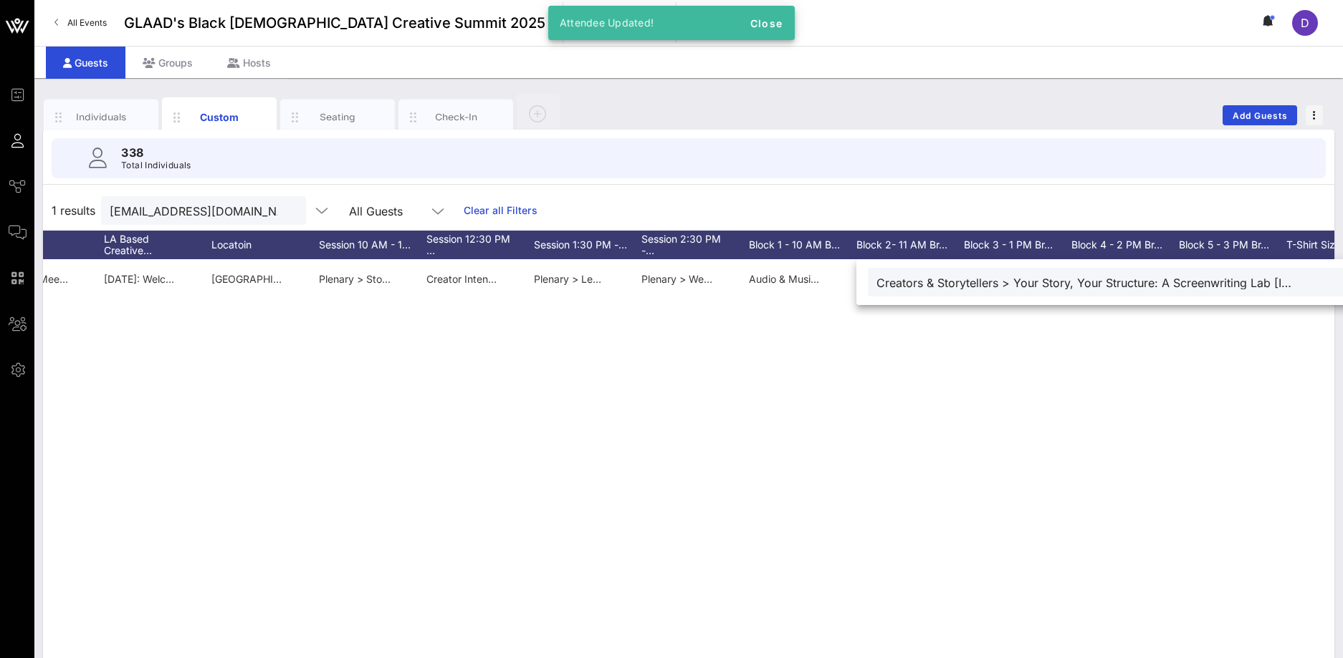
click at [918, 189] on div "338 Total Individuals 1 results info@parkerxl.com All Guests Clear all Filters …" at bounding box center [688, 410] width 1291 height 560
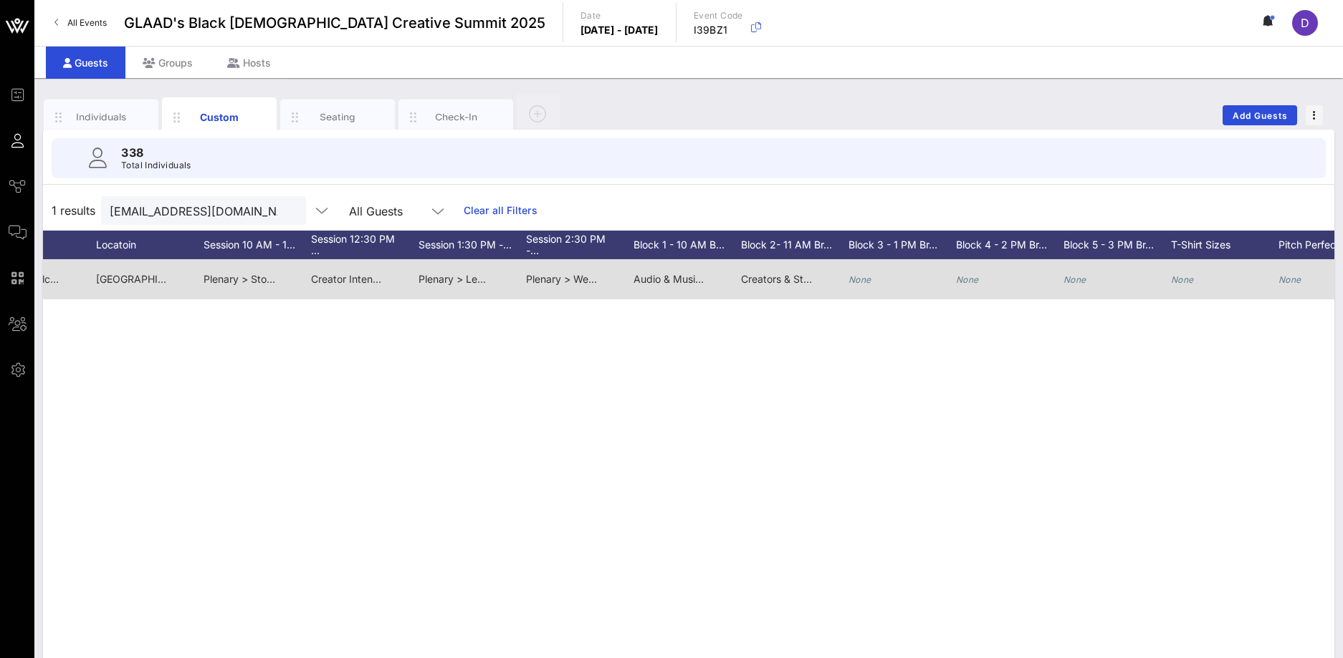
scroll to position [0, 2583]
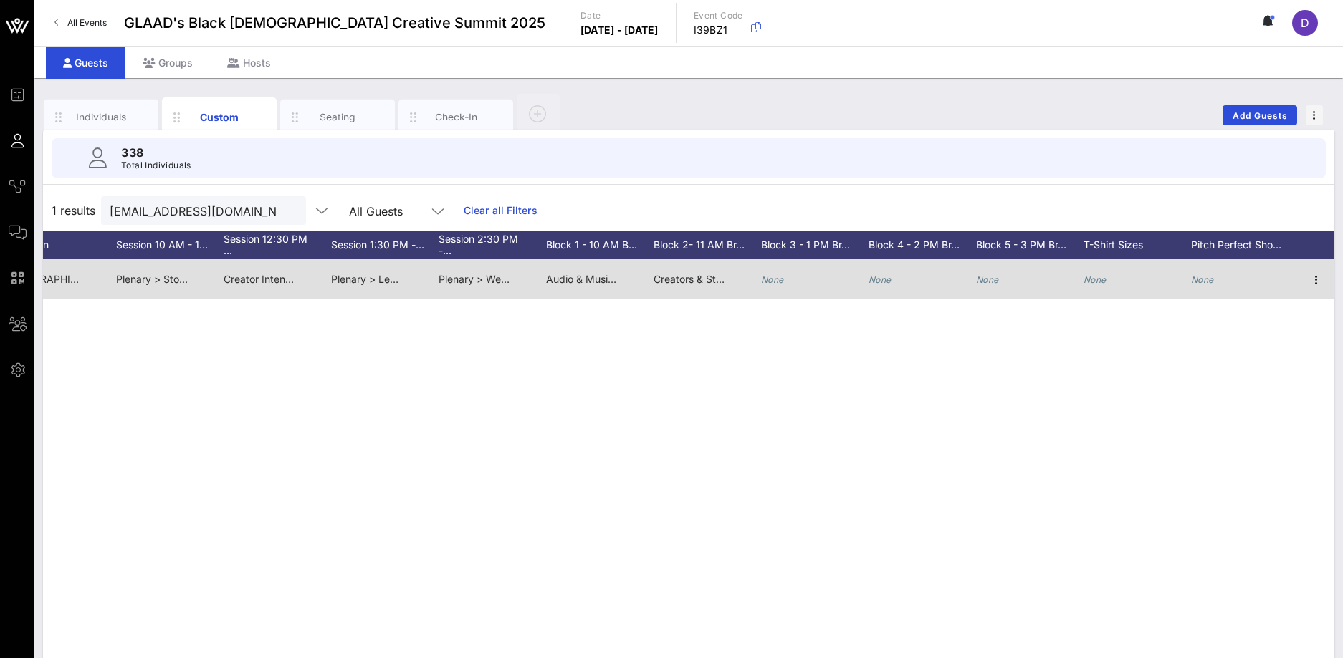
click at [761, 275] on icon "None" at bounding box center [772, 279] width 23 height 11
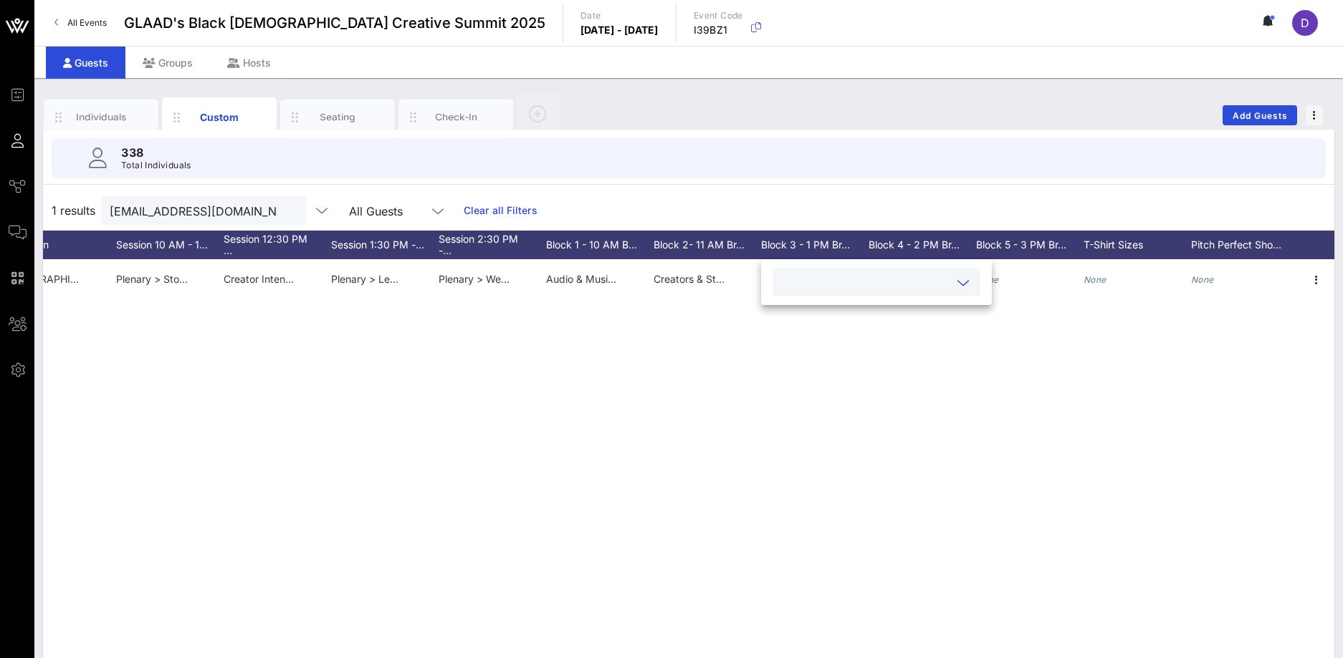
click at [777, 288] on div at bounding box center [876, 282] width 208 height 29
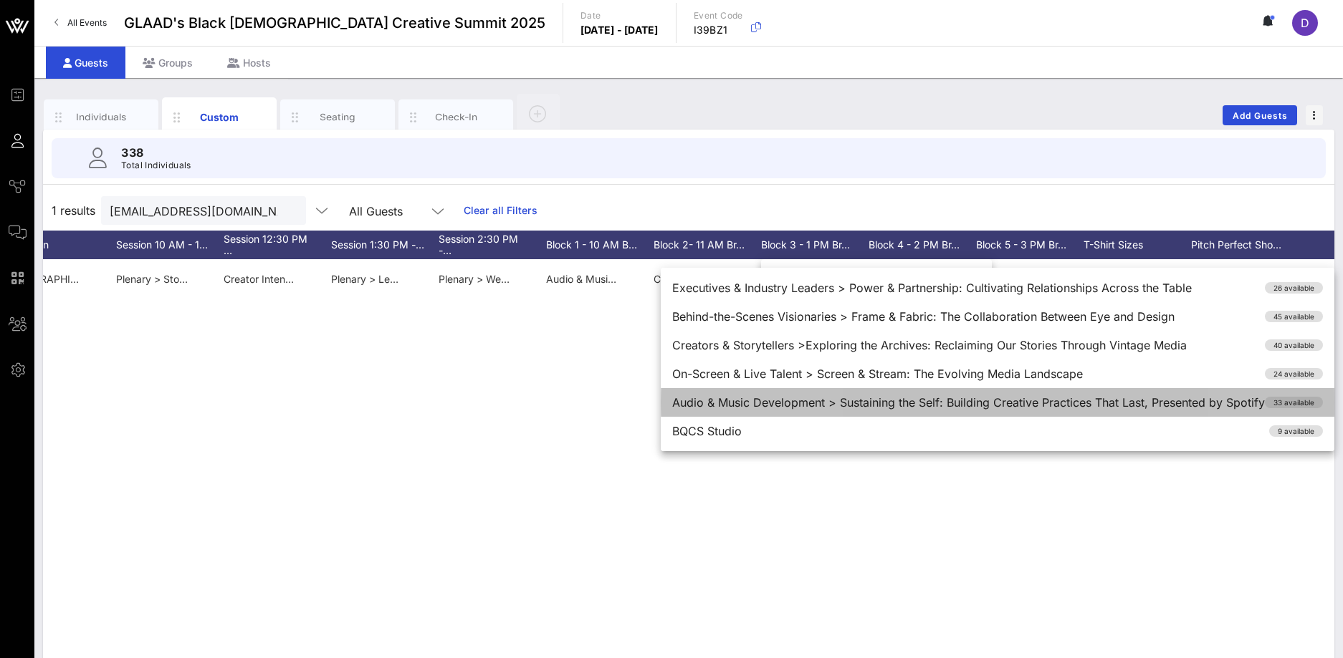
click at [779, 403] on div "Audio & Music Development > Sustaining the Self: Building Creative Practices Th…" at bounding box center [997, 402] width 673 height 29
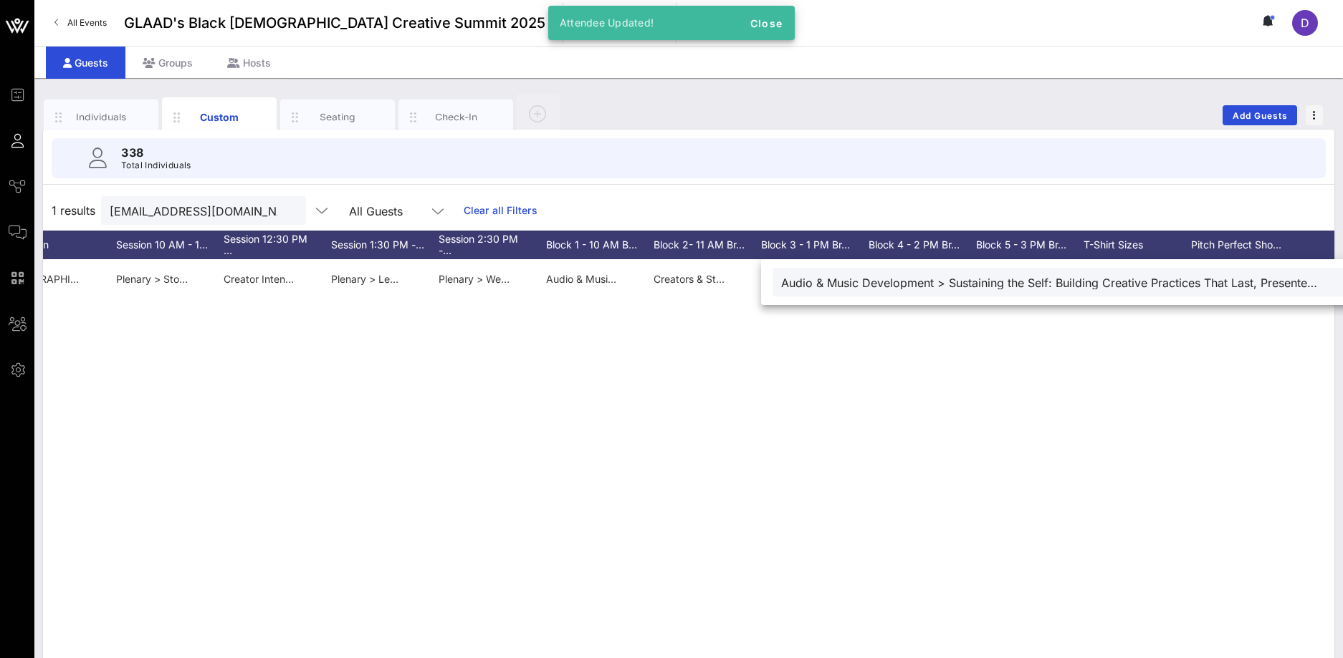
click at [924, 380] on div "C Chris Parker Chris Parker Parker info@parkerxl.com 3232458604 he/him None Non…" at bounding box center [688, 474] width 1291 height 430
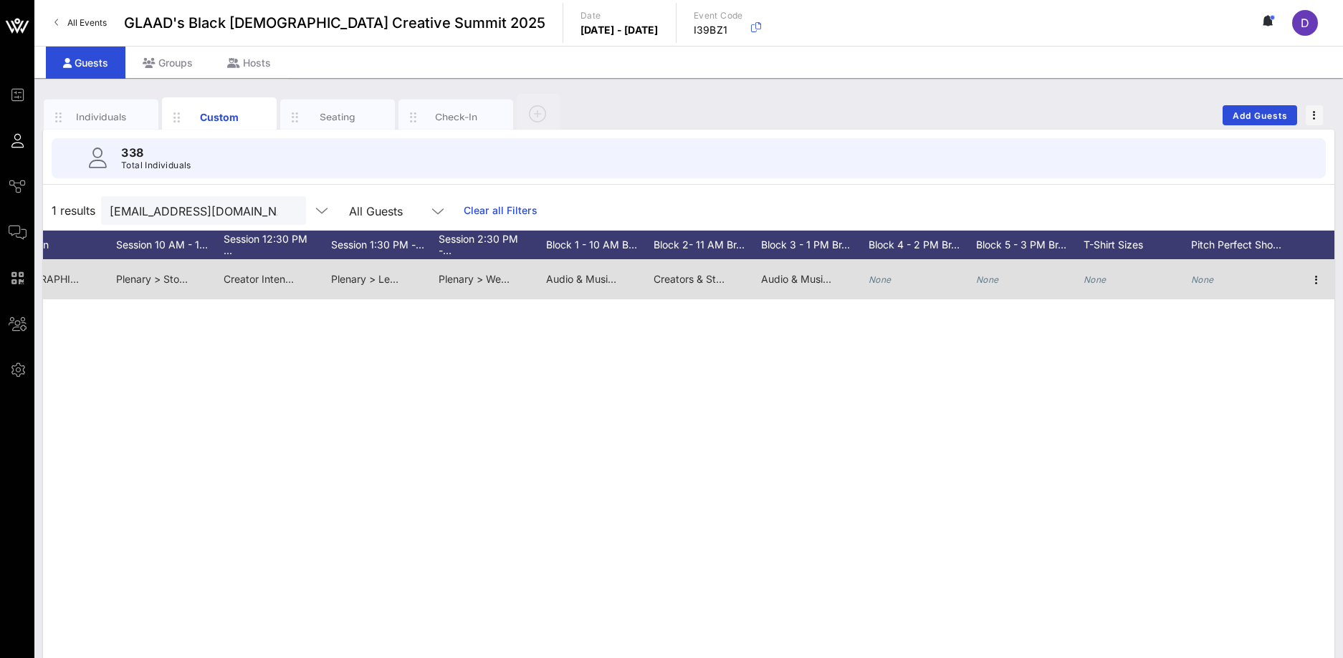
click at [804, 276] on span "Audio & Music Development > Sustaining the Self: Building Creative Practices Th…" at bounding box center [1019, 279] width 517 height 12
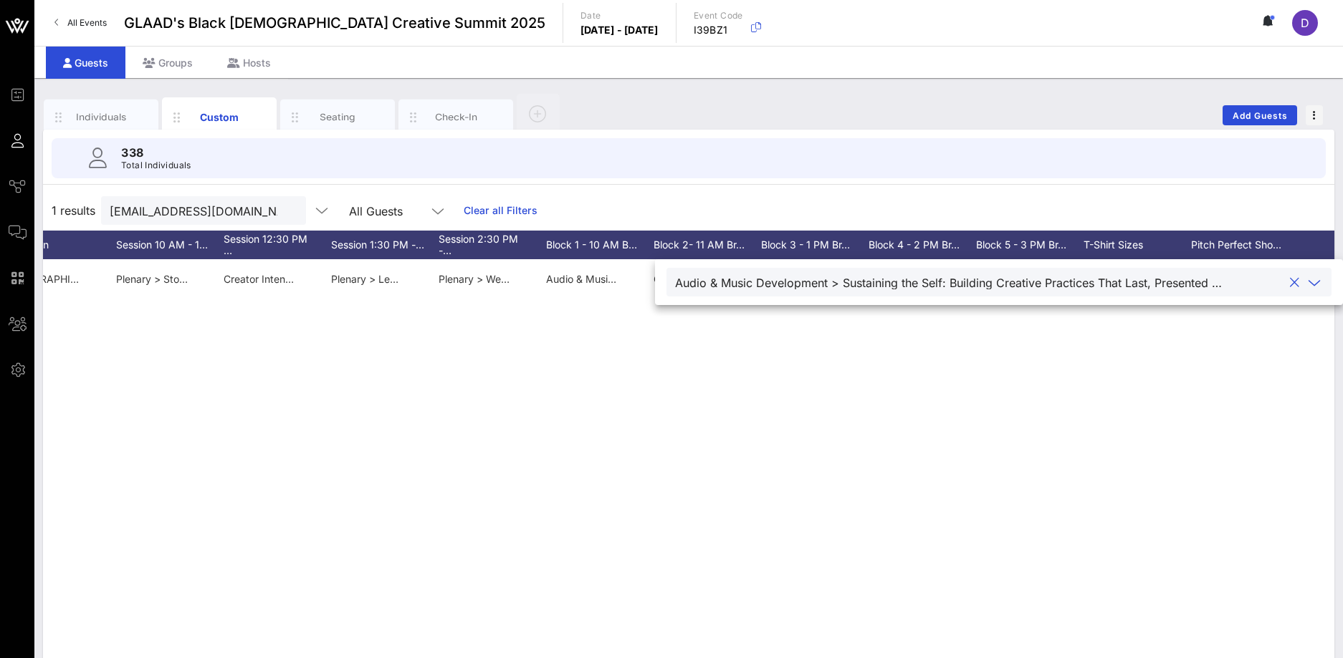
click at [802, 287] on div "Audio & Music Development > Sustaining the Self: Building Creative Practices Th…" at bounding box center [948, 283] width 547 height 13
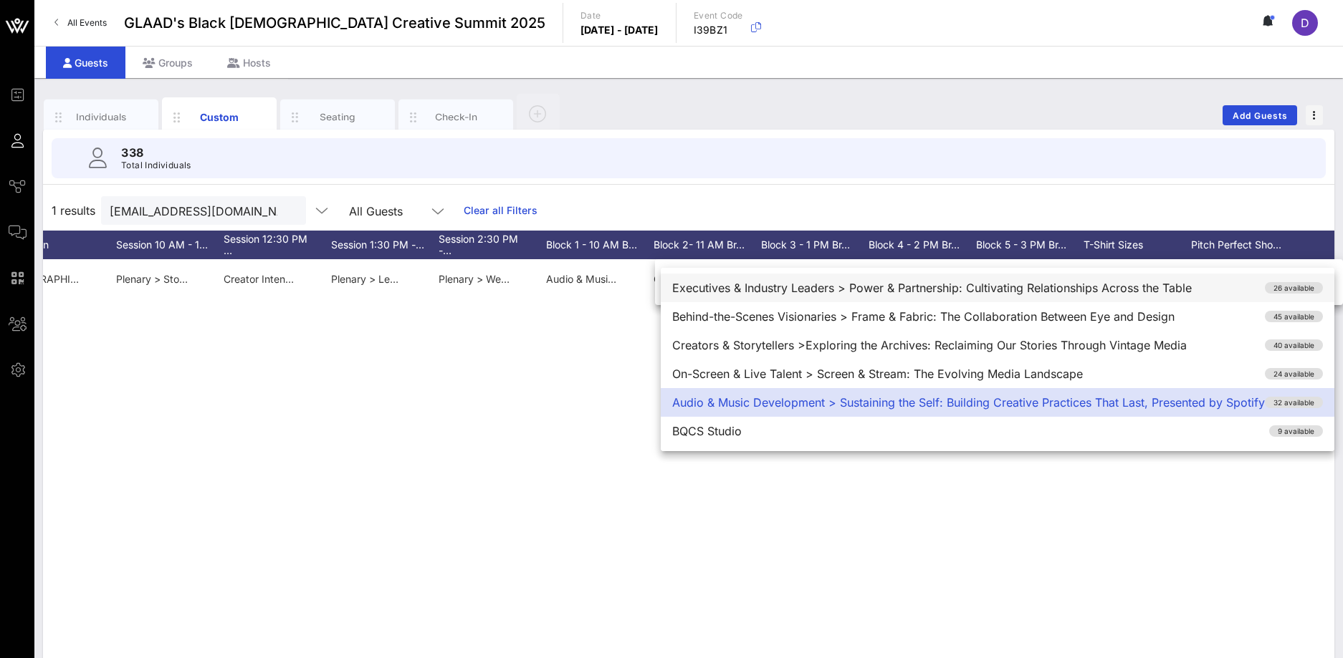
click at [755, 295] on div "Executives & Industry Leaders > Power & Partnership: Cultivating Relationships …" at bounding box center [997, 288] width 673 height 29
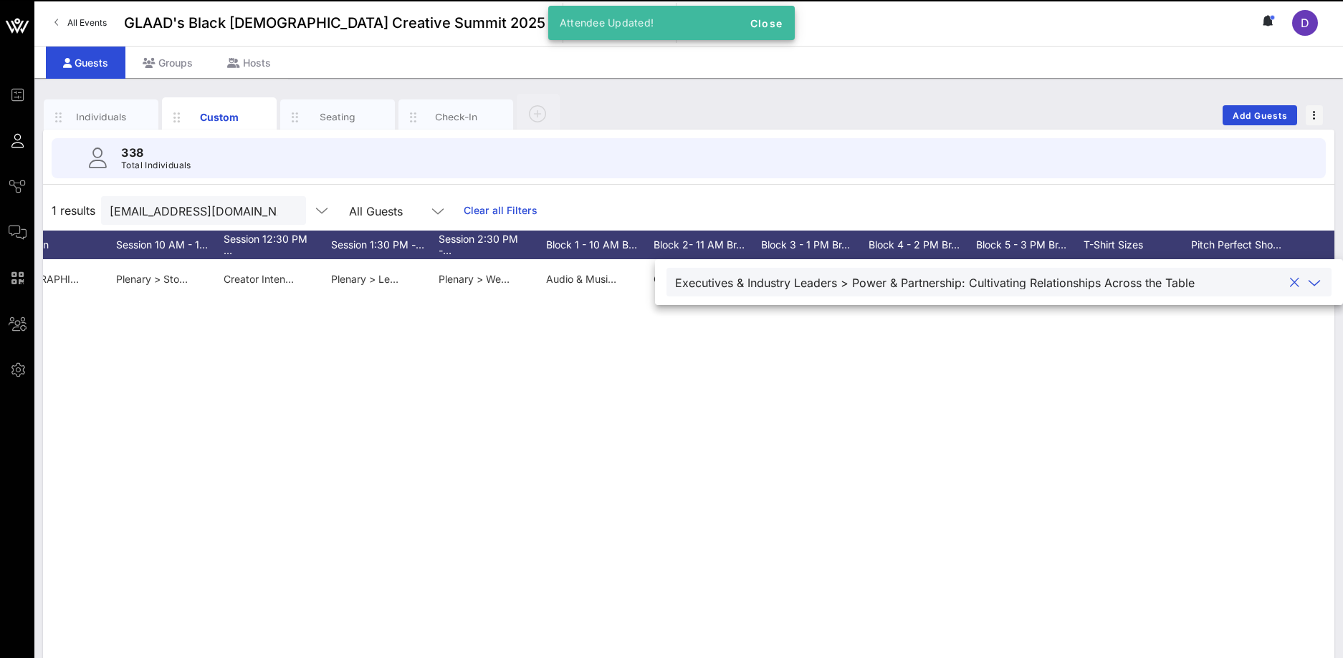
click at [888, 347] on div "C Chris Parker Chris Parker Parker info@parkerxl.com 3232458604 he/him None Non…" at bounding box center [688, 474] width 1291 height 430
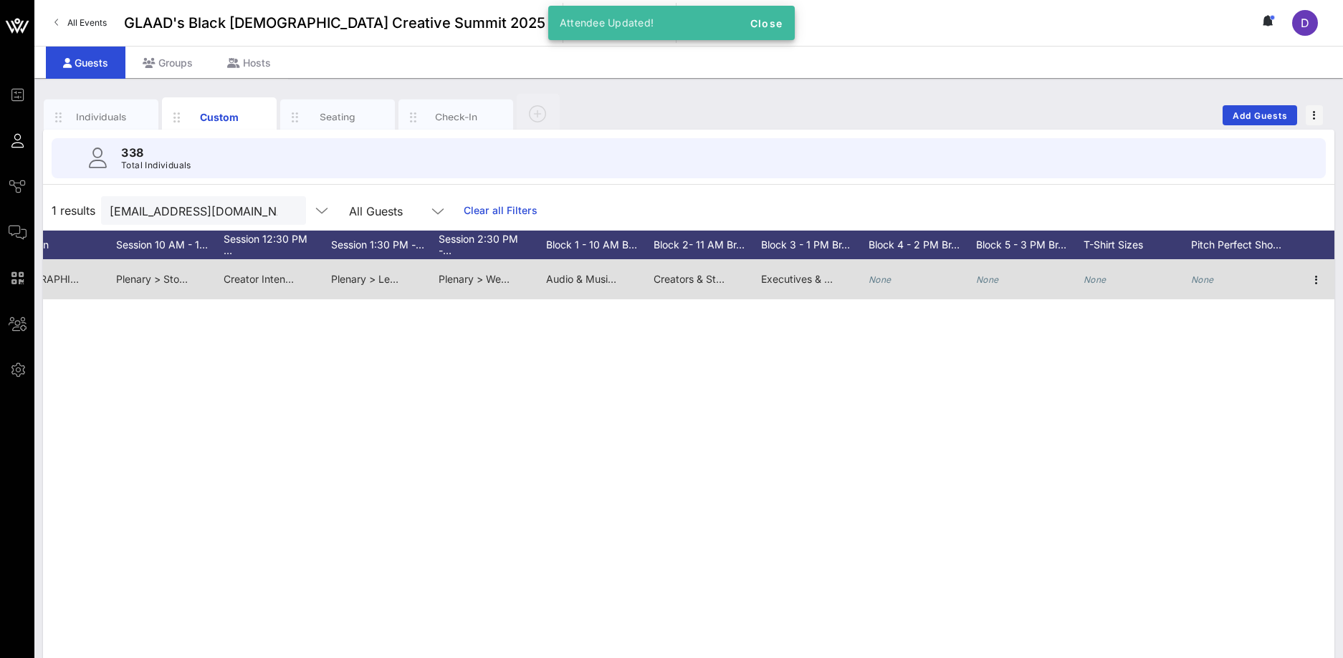
click at [896, 277] on div "None" at bounding box center [921, 287] width 107 height 57
click at [896, 277] on input "text" at bounding box center [972, 282] width 168 height 19
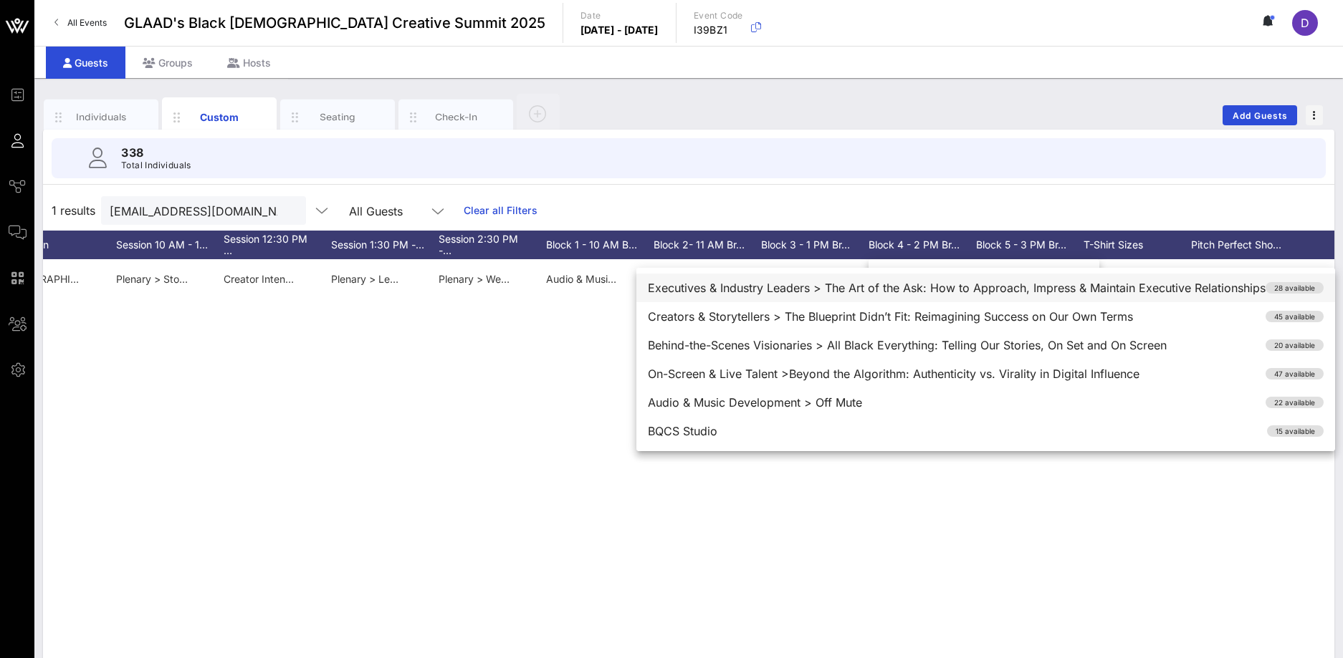
click at [877, 297] on div "Executives & Industry Leaders > The Art of the Ask: How to Approach, Impress & …" at bounding box center [985, 288] width 699 height 29
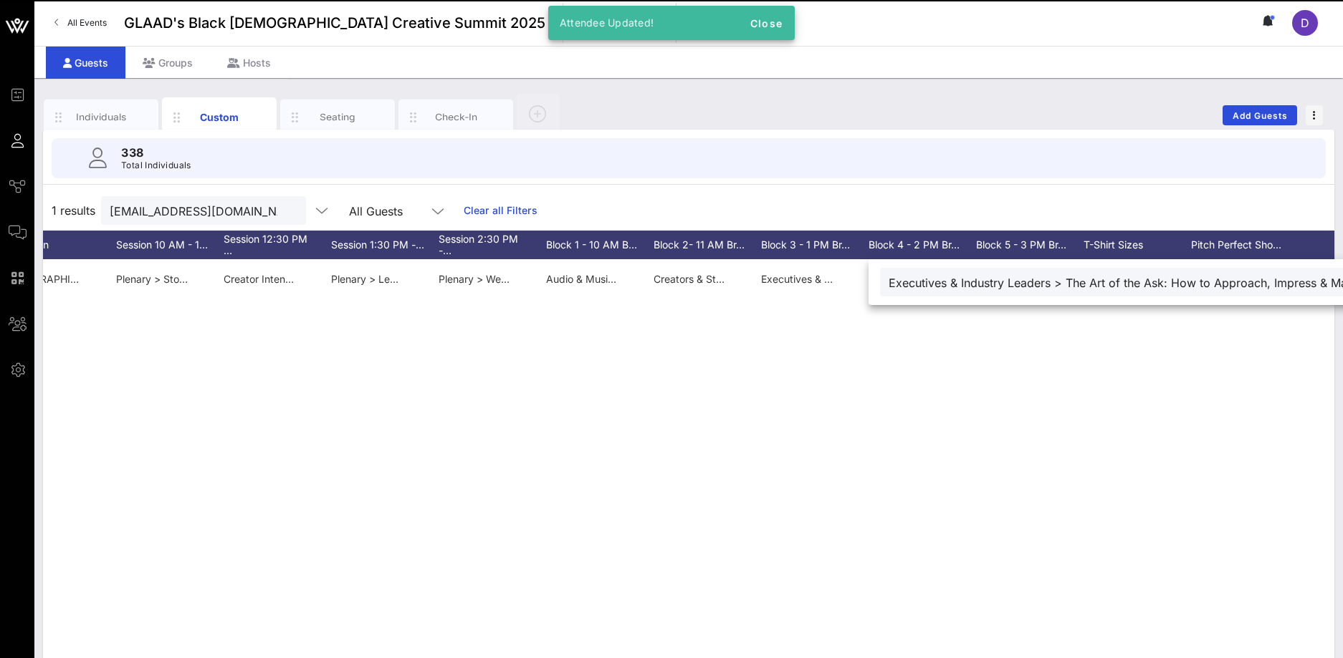
click at [910, 369] on div "C Chris Parker Chris Parker Parker info@parkerxl.com 3232458604 he/him None Non…" at bounding box center [688, 474] width 1291 height 430
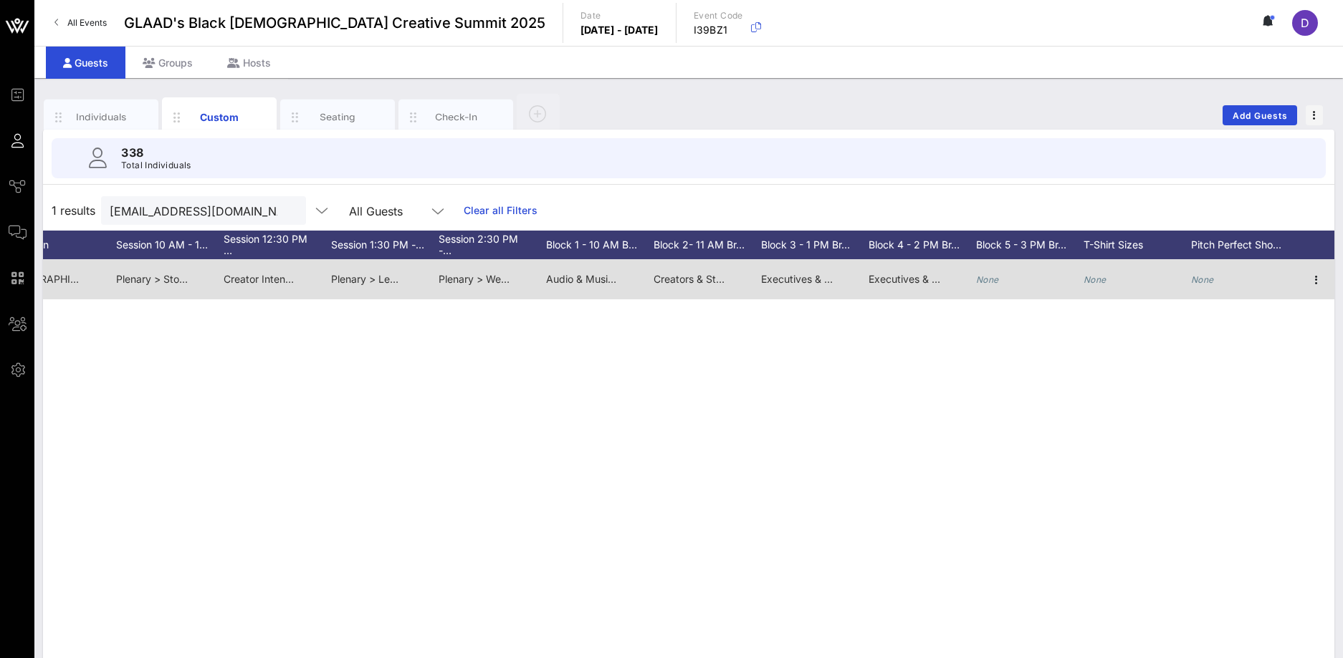
click at [980, 269] on div "None" at bounding box center [987, 279] width 23 height 40
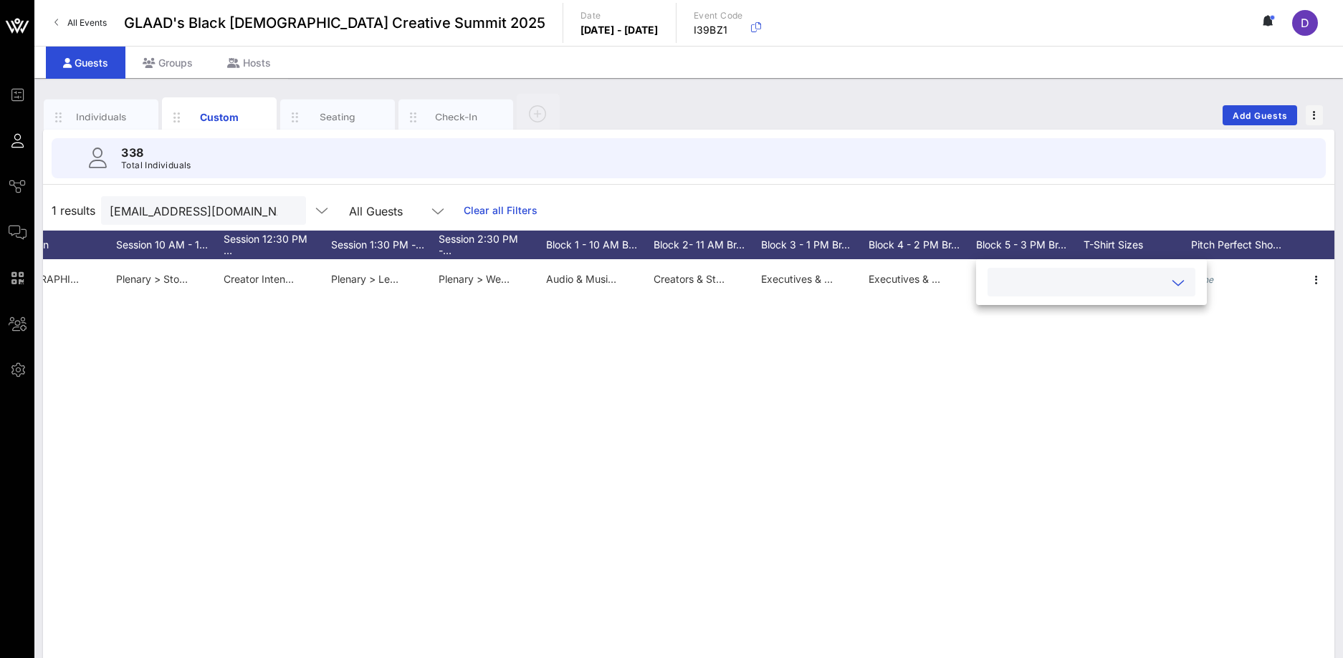
click at [1012, 282] on input "text" at bounding box center [1080, 282] width 168 height 19
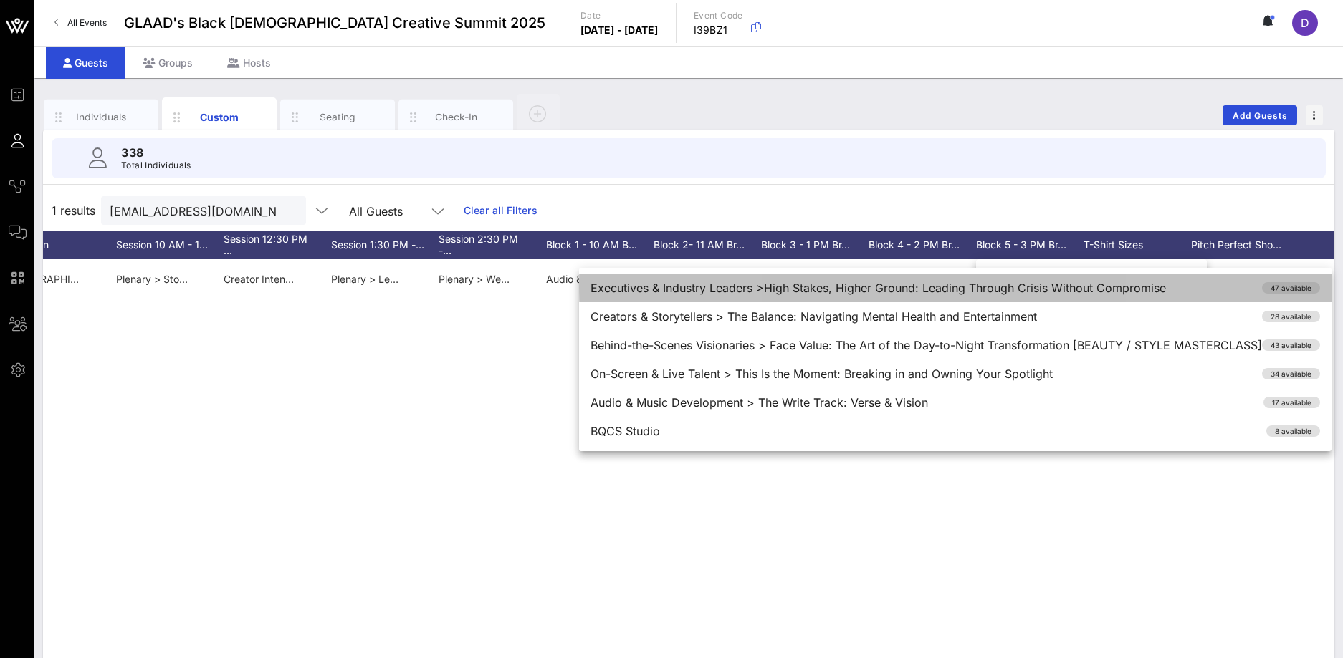
click at [969, 288] on div "Executives & Industry Leaders >High Stakes, Higher Ground: Leading Through Cris…" at bounding box center [955, 288] width 752 height 29
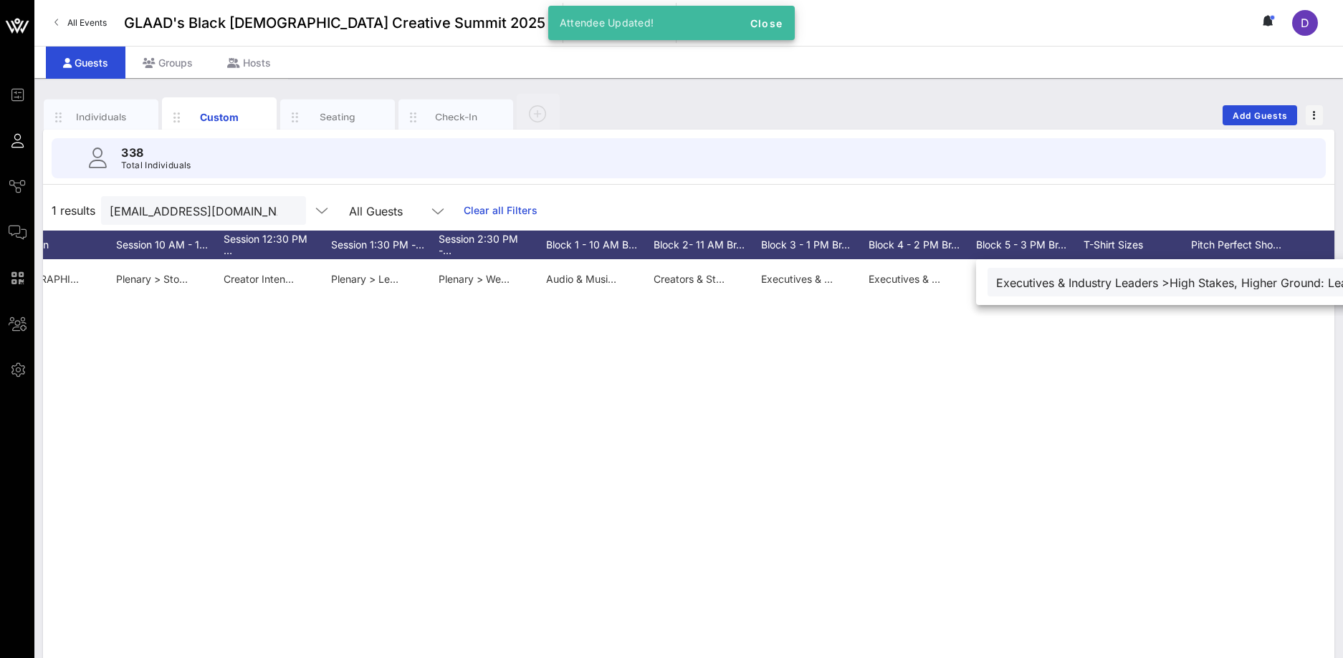
click at [1022, 363] on div "C Chris Parker Chris Parker Parker info@parkerxl.com 3232458604 he/him None Non…" at bounding box center [688, 474] width 1291 height 430
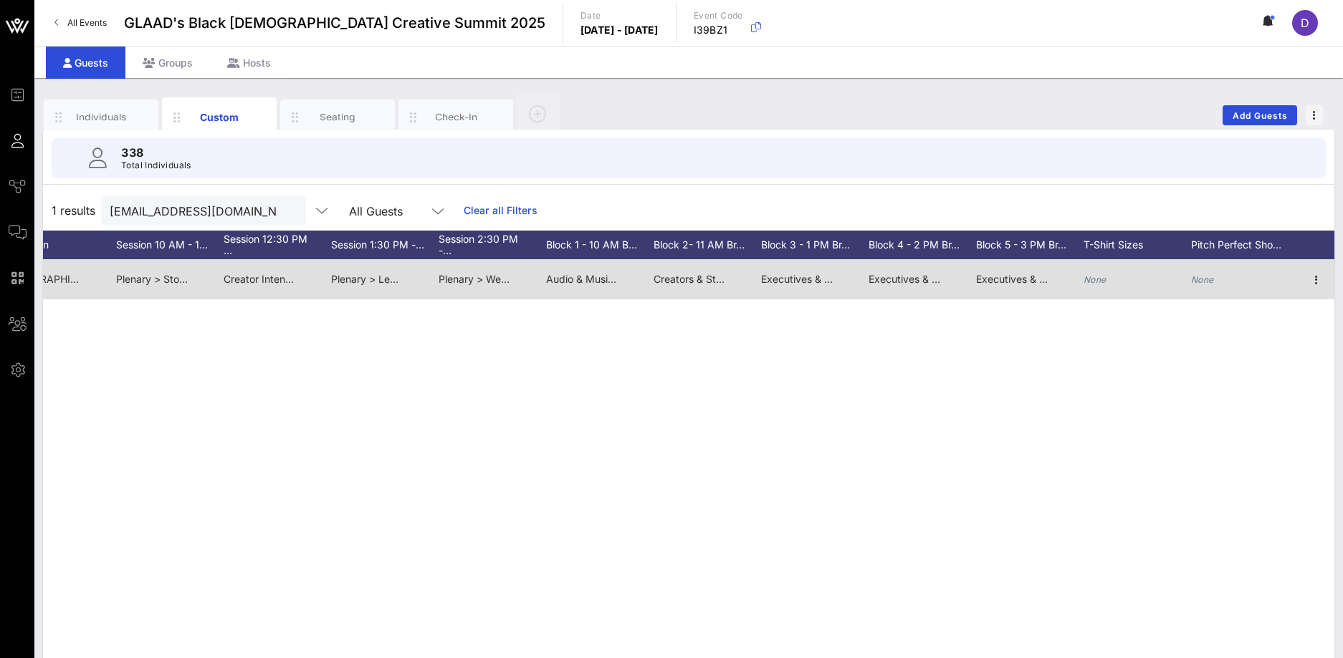
click at [1200, 280] on icon "None" at bounding box center [1202, 279] width 23 height 11
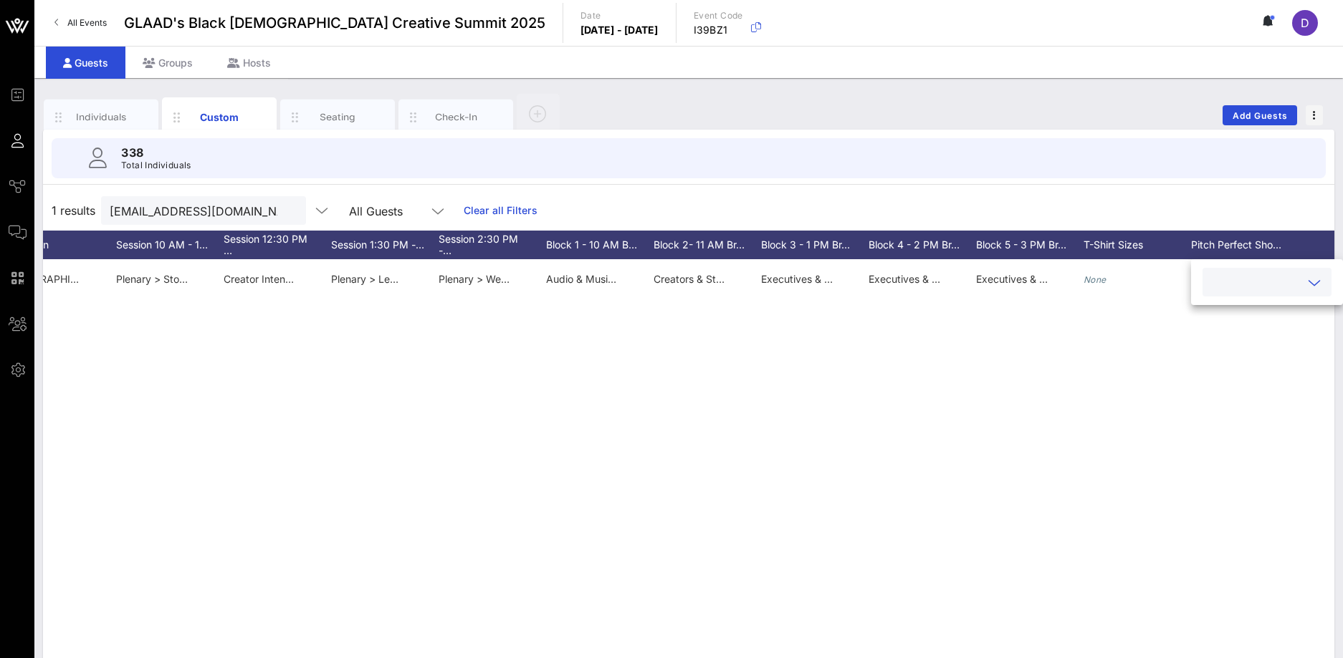
click at [1200, 287] on input "text" at bounding box center [1255, 282] width 89 height 19
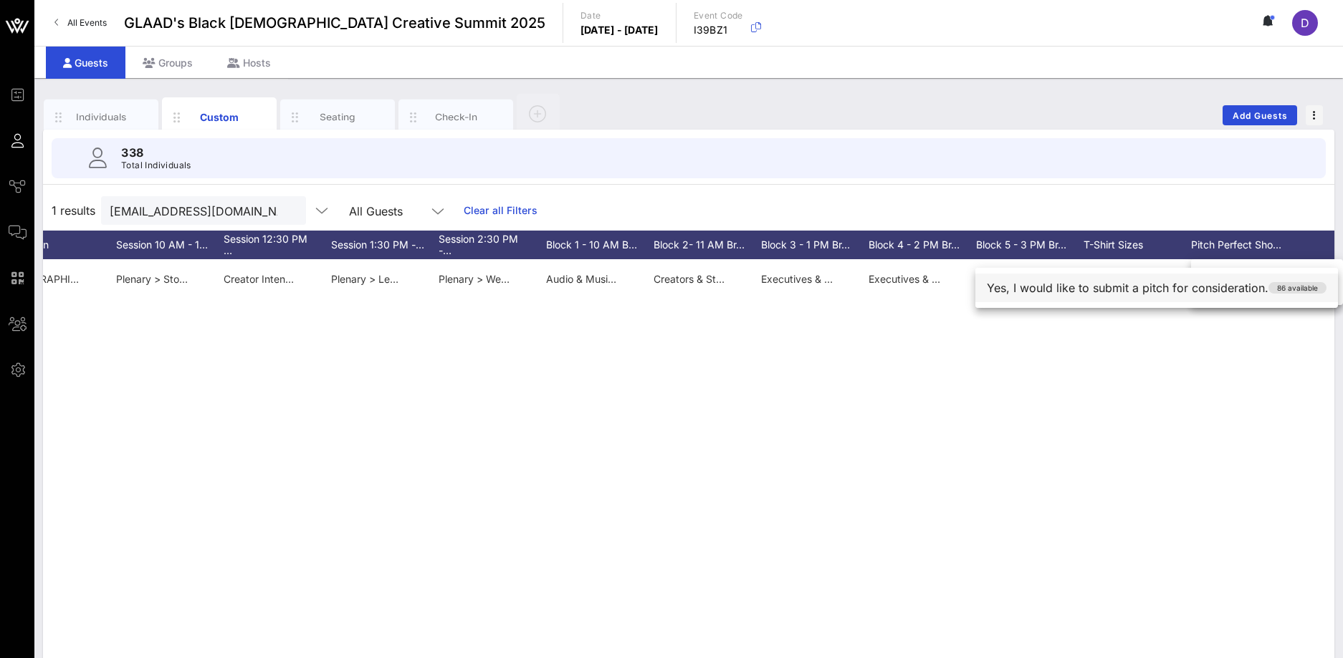
click at [1194, 289] on div "Yes, I would like to submit a pitch for consideration. 86 available" at bounding box center [1156, 288] width 363 height 29
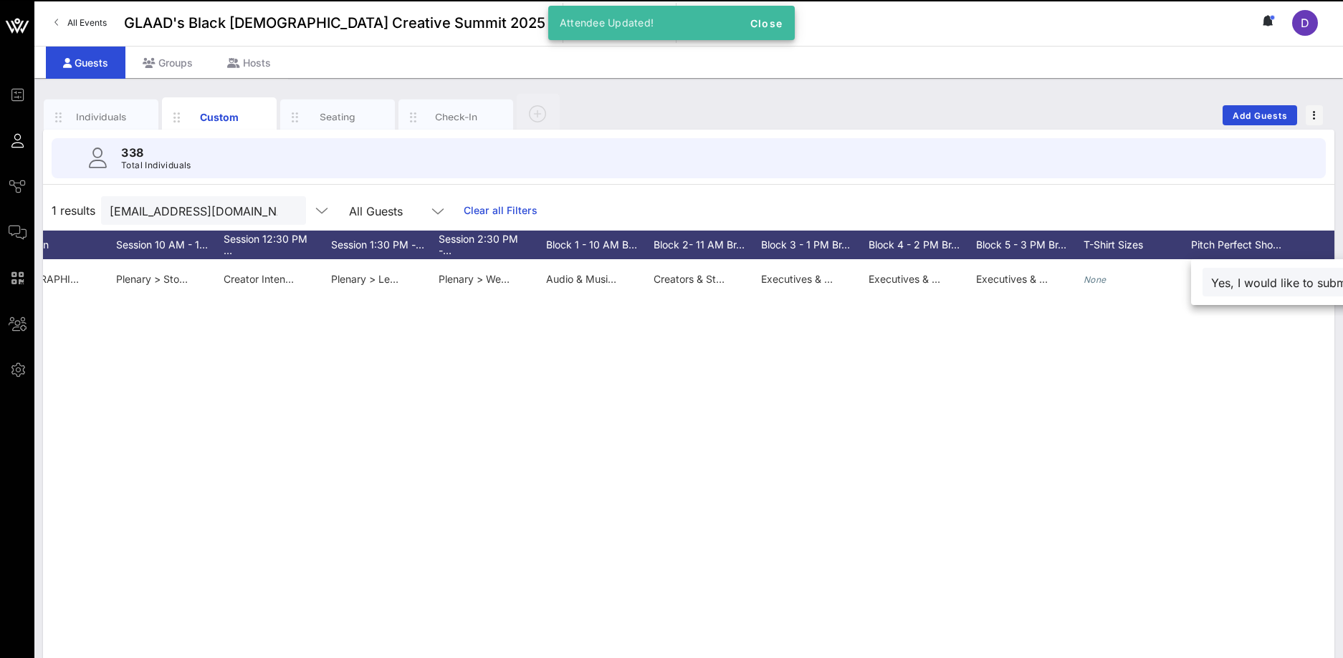
click at [1200, 357] on div "C Chris Parker Chris Parker Parker info@parkerxl.com 3232458604 he/him None Non…" at bounding box center [688, 474] width 1291 height 430
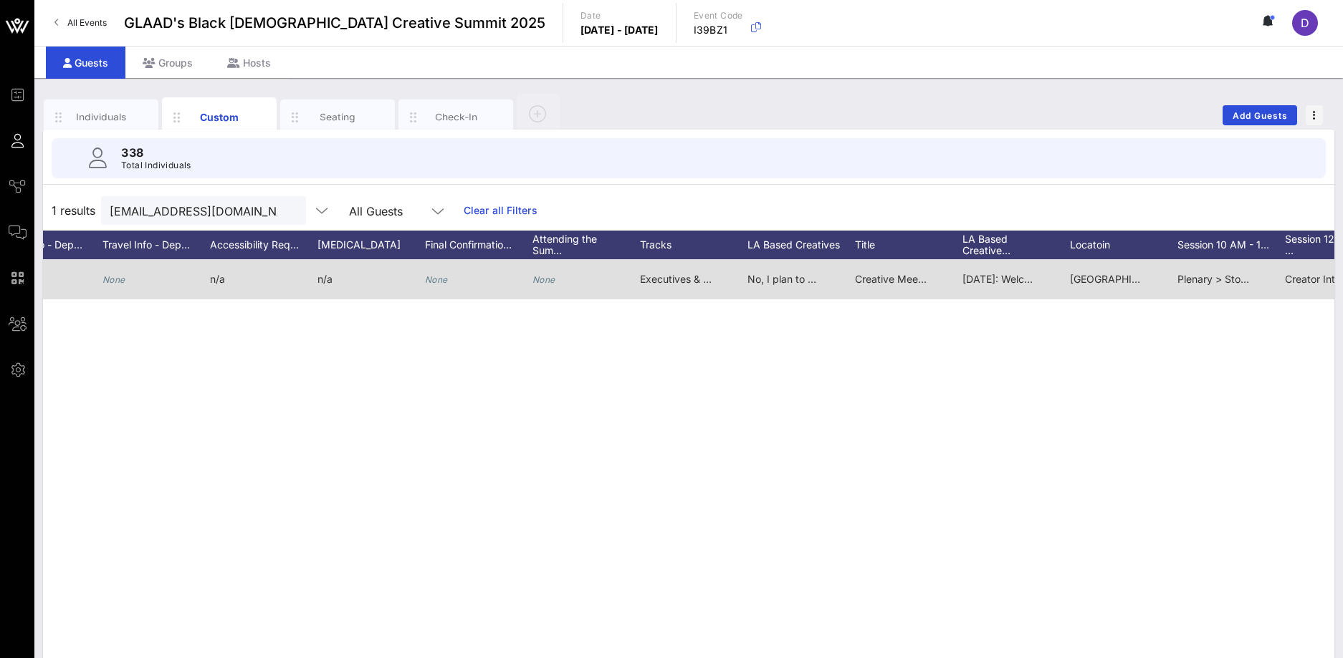
scroll to position [0, 1444]
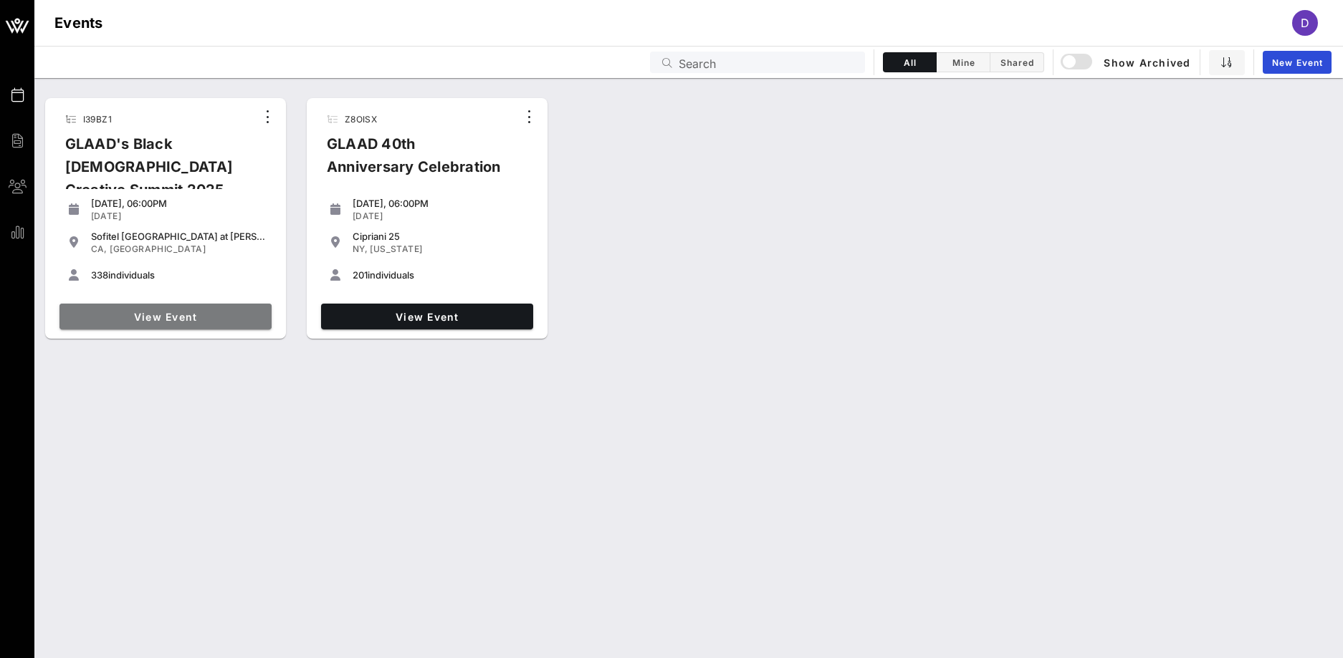
click at [110, 315] on span "View Event" at bounding box center [165, 317] width 201 height 12
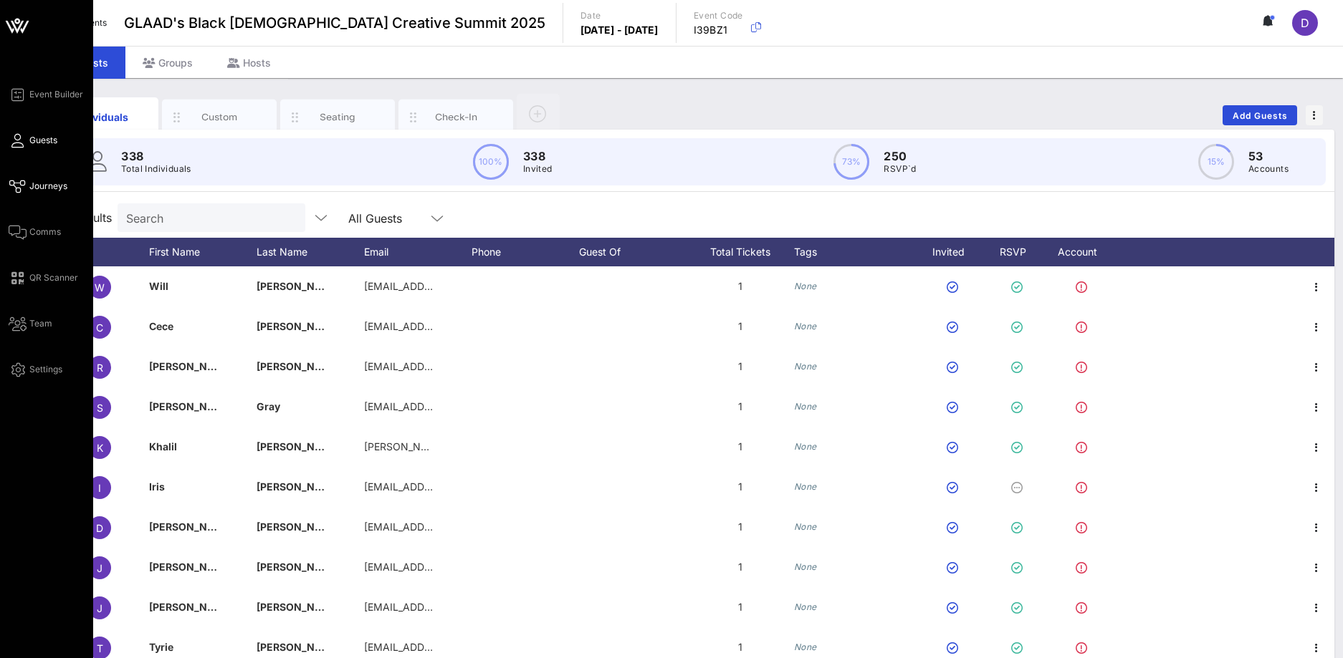
click at [20, 188] on icon at bounding box center [18, 187] width 18 height 2
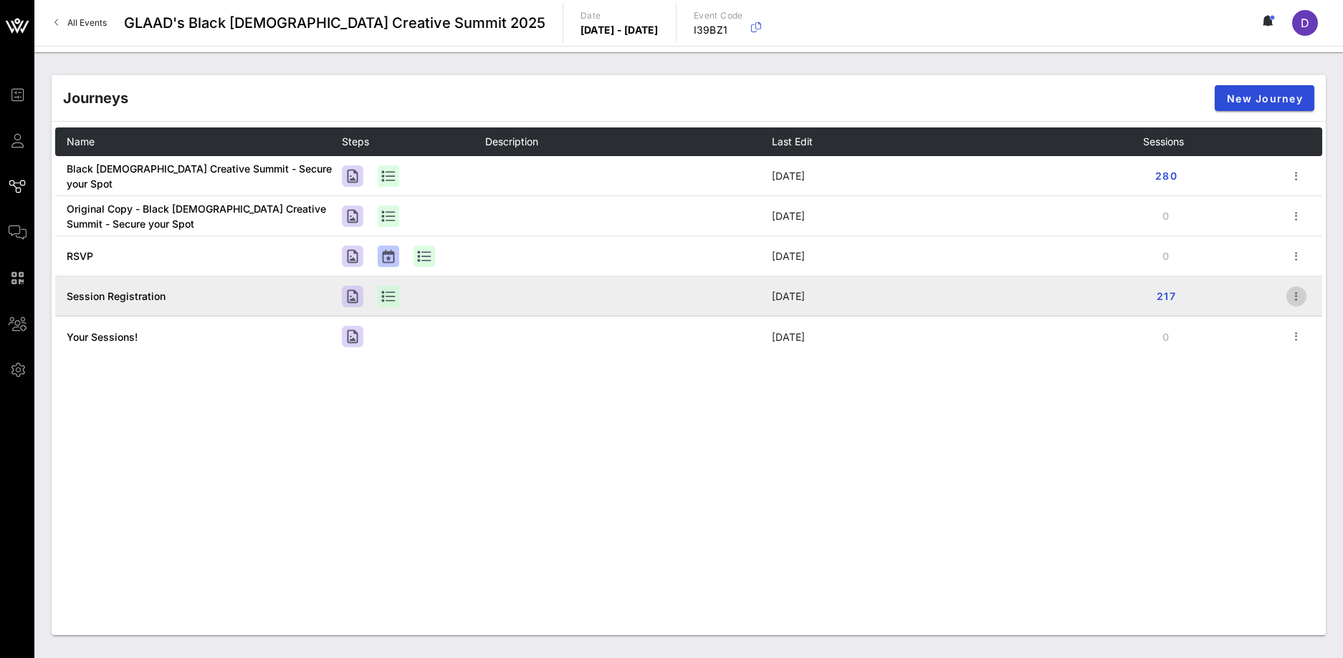
click at [1303, 300] on icon "button" at bounding box center [1295, 296] width 17 height 17
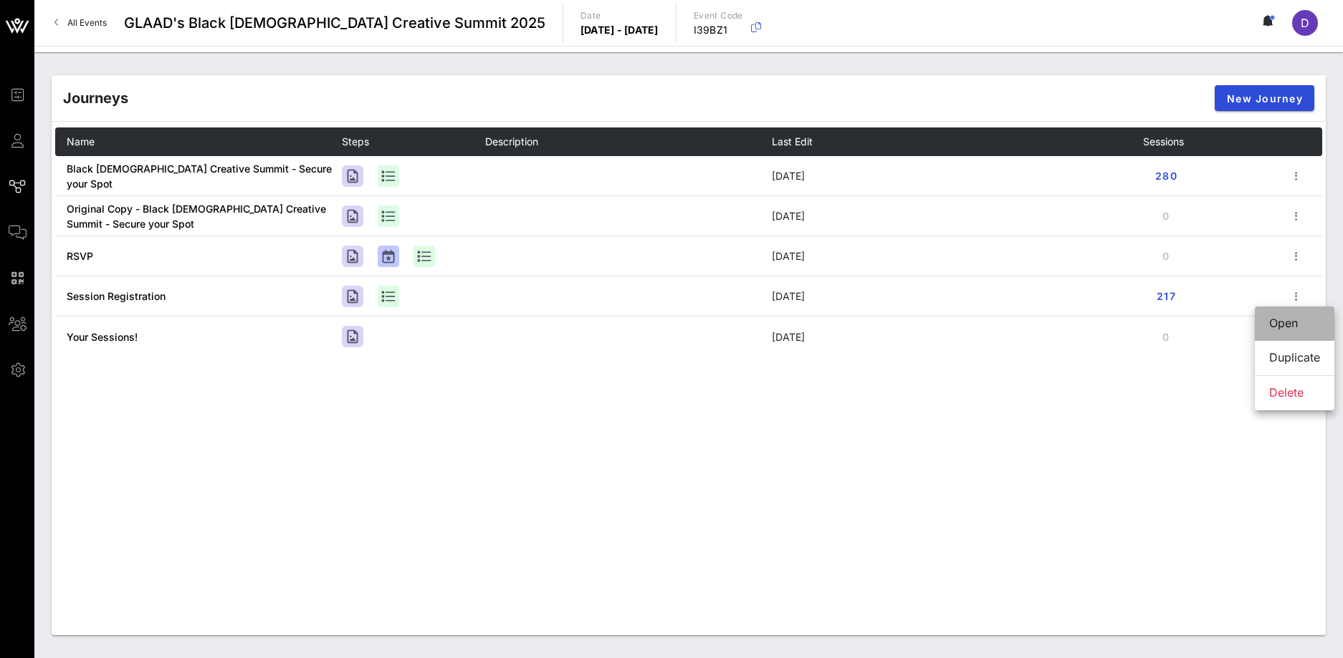
click at [1286, 317] on div "Open" at bounding box center [1294, 324] width 51 height 14
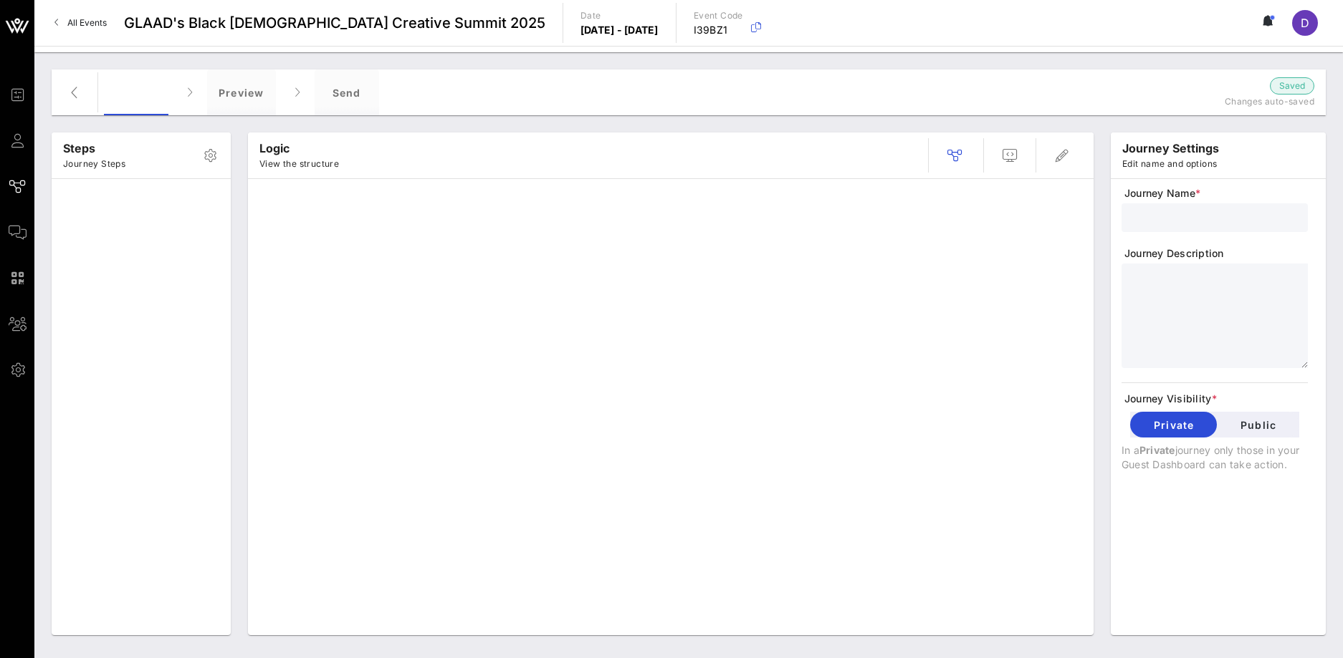
type input "Session Registration"
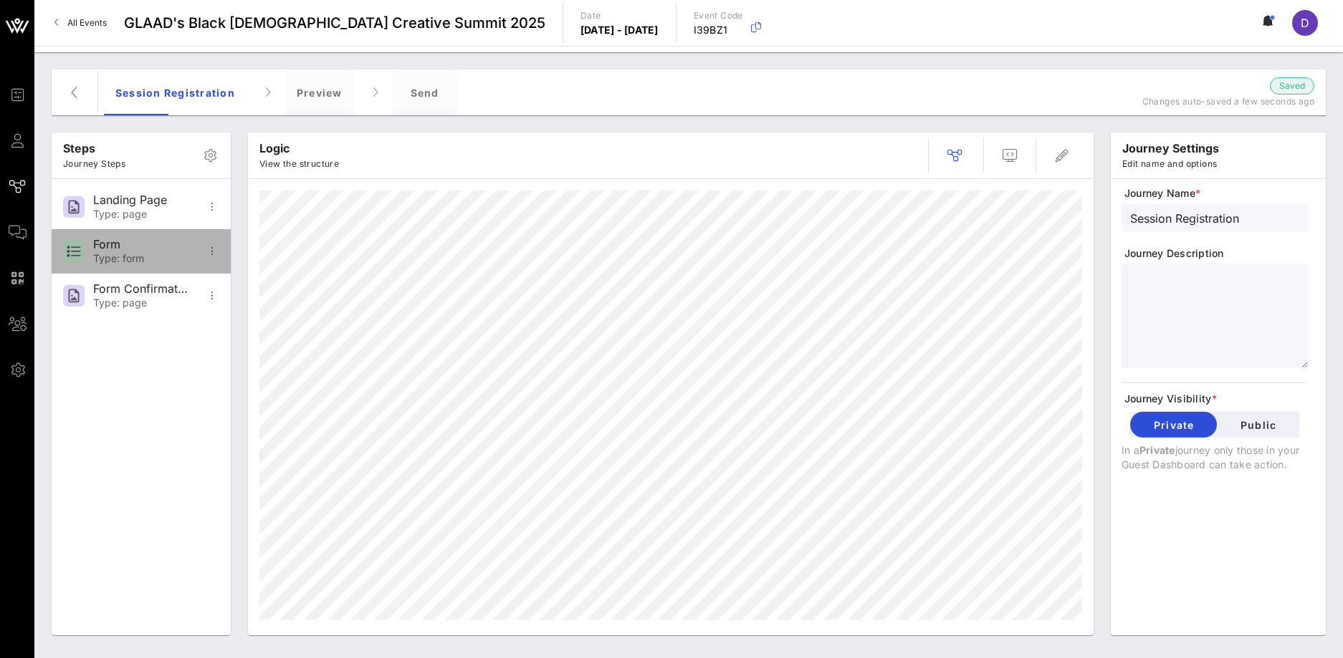
click at [207, 264] on div at bounding box center [212, 252] width 26 height 26
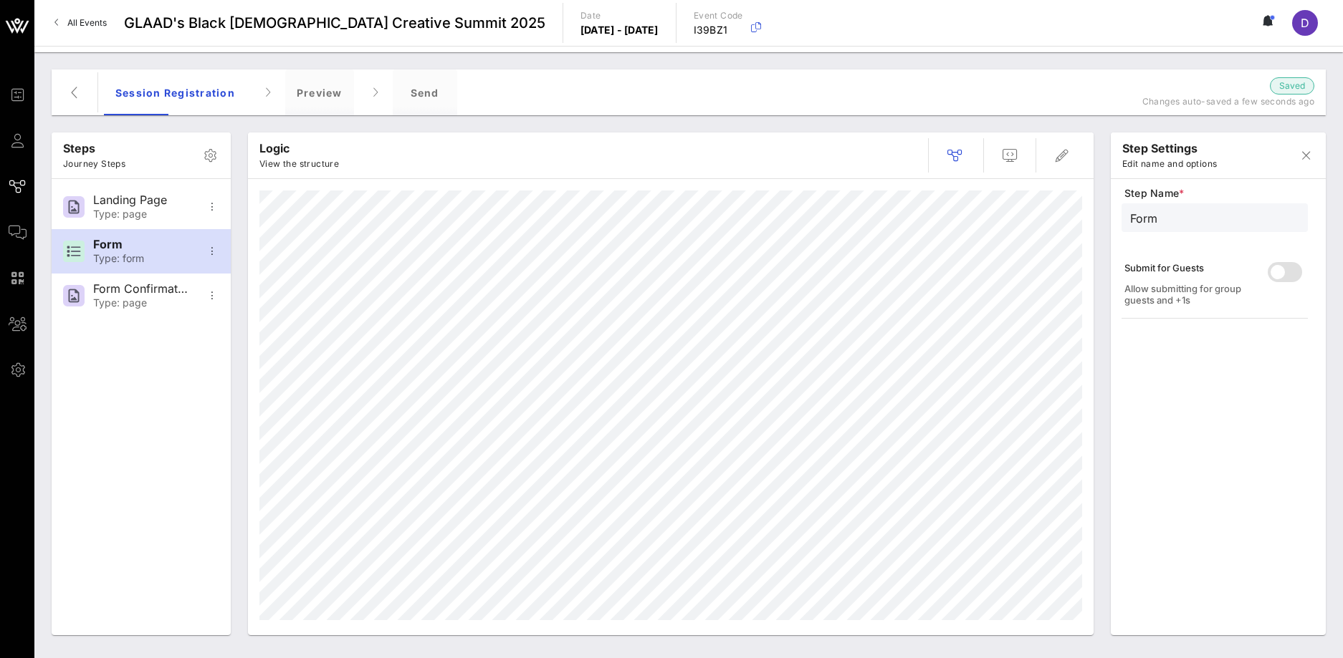
click at [1149, 227] on div "Form" at bounding box center [1214, 217] width 169 height 29
click at [1146, 216] on input "Form" at bounding box center [1214, 217] width 169 height 19
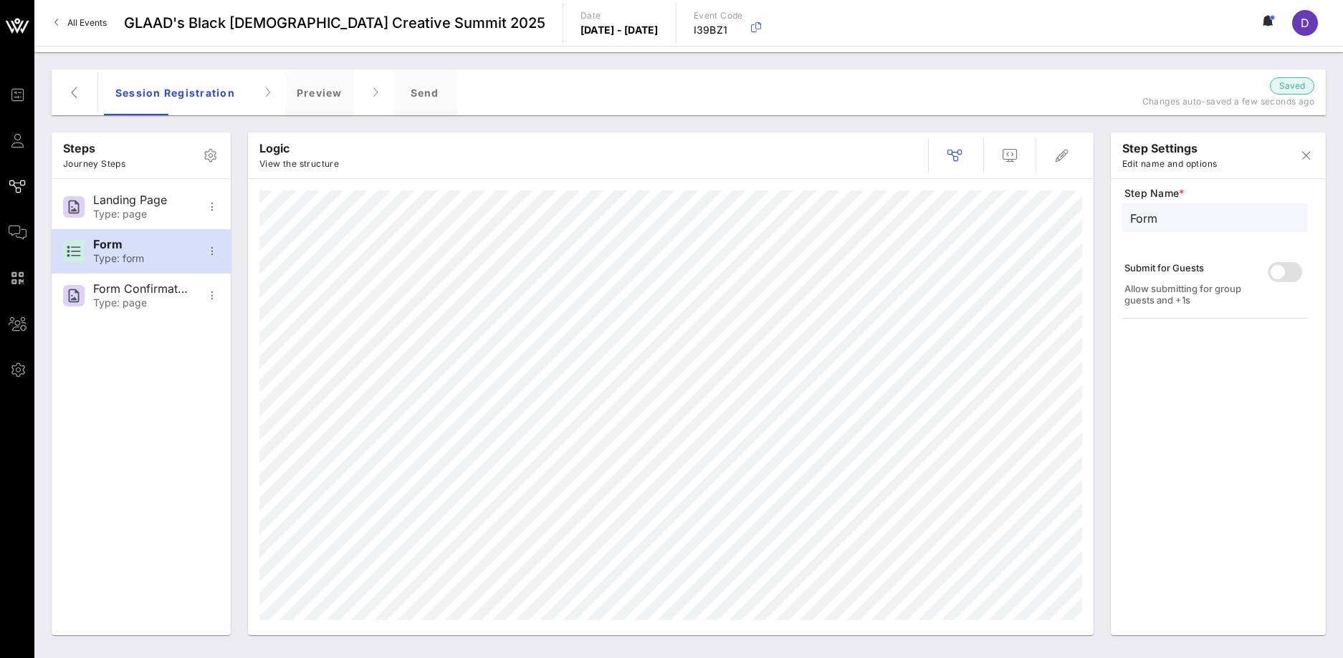
click at [1146, 216] on input "Form" at bounding box center [1214, 217] width 169 height 19
click at [1231, 359] on div "Step Name * Submit Your Sessions Form Submit for Guests Allow submitting for gr…" at bounding box center [1217, 414] width 193 height 456
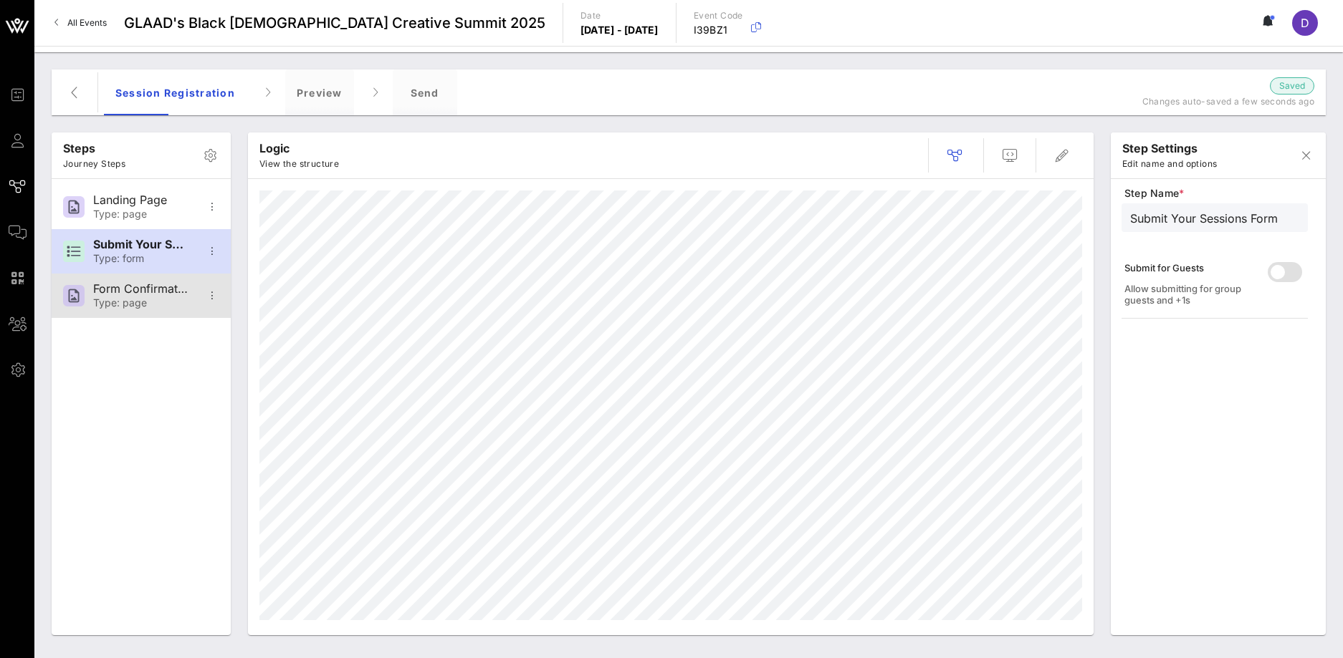
click at [120, 289] on div "Form Confirmation" at bounding box center [140, 289] width 95 height 14
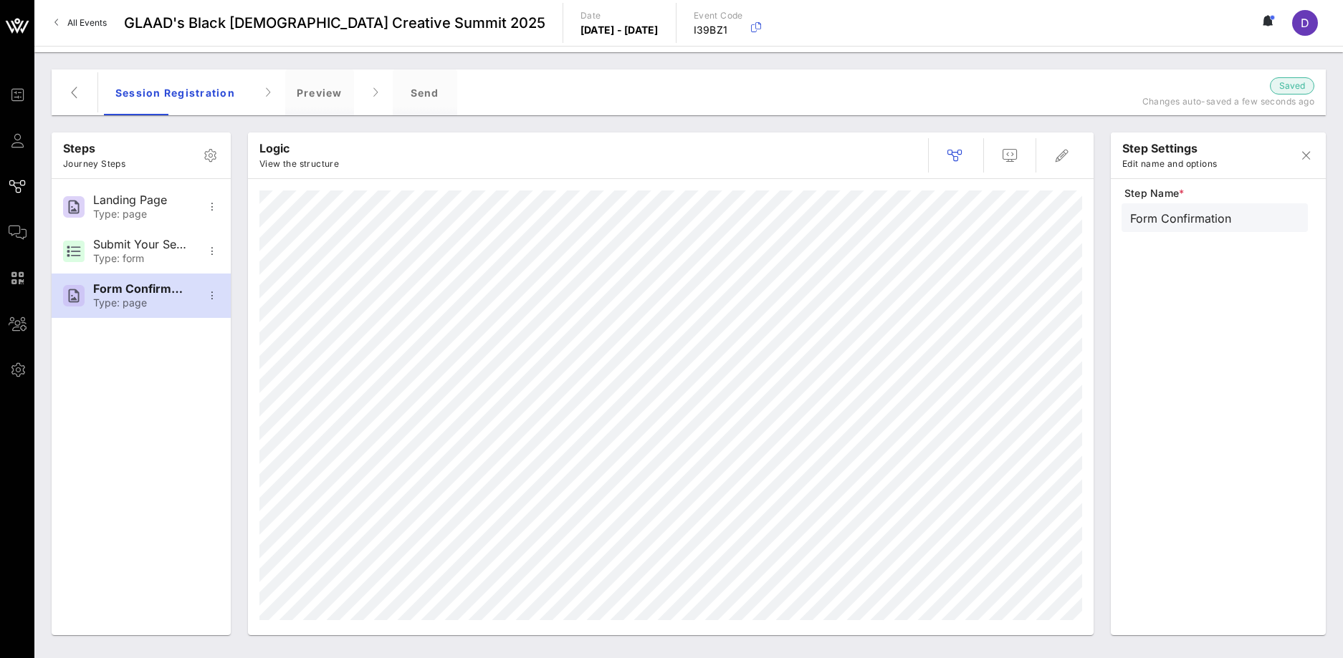
click at [1176, 226] on div "Form Confirmation" at bounding box center [1214, 217] width 169 height 29
click at [1176, 226] on input "Form Confirmation" at bounding box center [1214, 217] width 169 height 19
click at [1251, 218] on input "Form Confirmation" at bounding box center [1214, 217] width 169 height 19
click at [1221, 373] on div "Step Name * Form Confirmation Message" at bounding box center [1217, 414] width 193 height 456
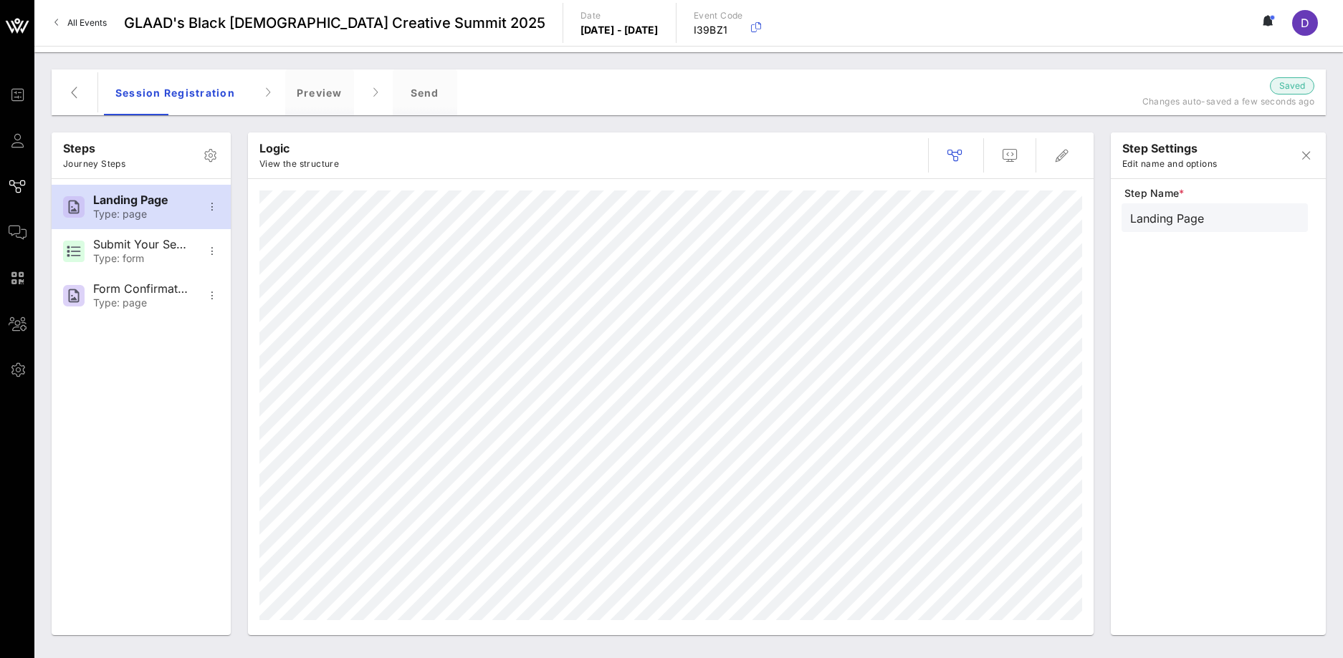
click at [1237, 214] on input "Landing Page" at bounding box center [1214, 217] width 169 height 19
click at [1236, 214] on input "Landing Page" at bounding box center [1214, 217] width 169 height 19
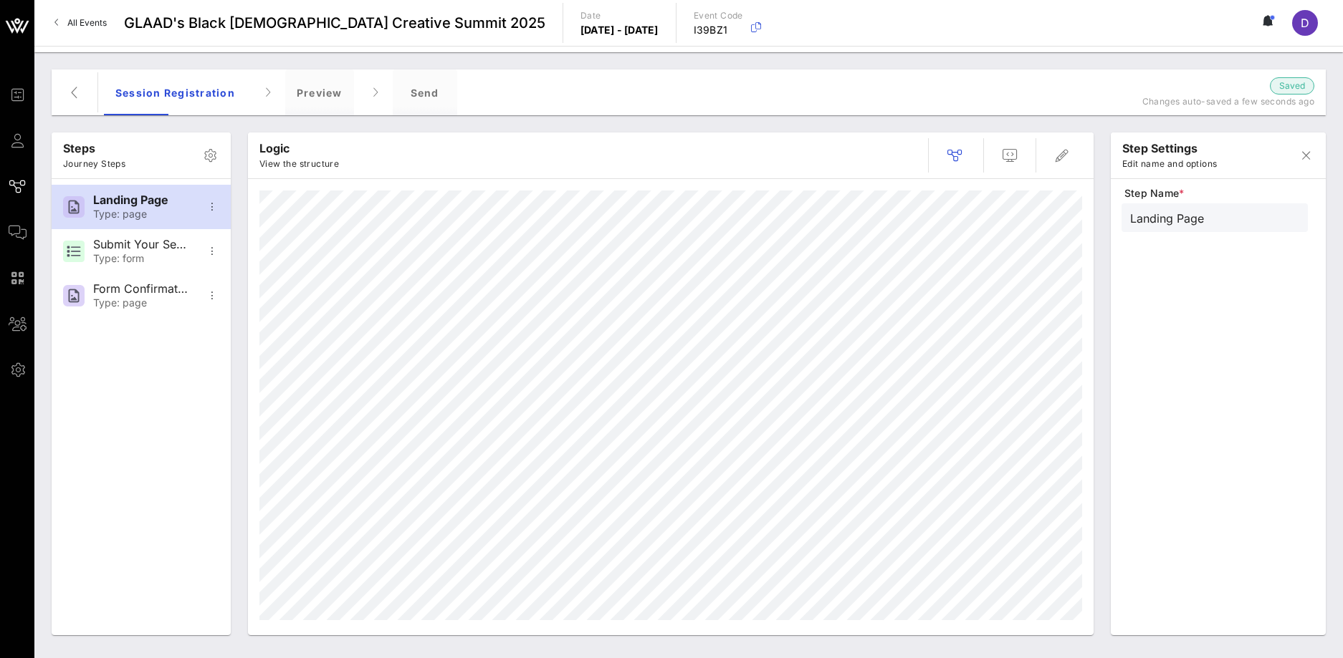
click at [1130, 220] on input "Landing Page" at bounding box center [1214, 217] width 169 height 19
drag, startPoint x: 1277, startPoint y: 221, endPoint x: 1353, endPoint y: 219, distance: 76.0
click at [1342, 219] on html "Event Builder Guests Journeys Comms QR Scanner Team Settings GLAAD's Black [DEM…" at bounding box center [671, 329] width 1343 height 658
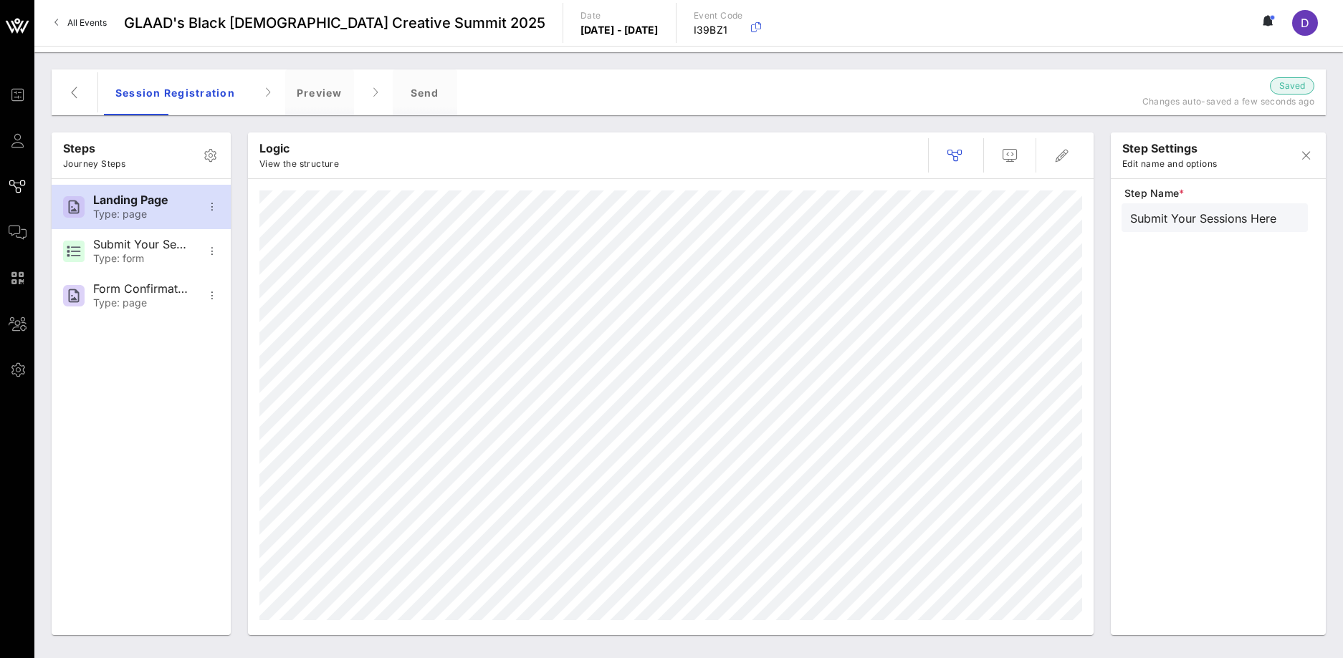
type input "Submit Your Sessions Here"
click at [1215, 348] on div "Step Name * Submit Your Sessions Here" at bounding box center [1217, 414] width 193 height 456
click at [73, 100] on icon "button" at bounding box center [74, 92] width 17 height 17
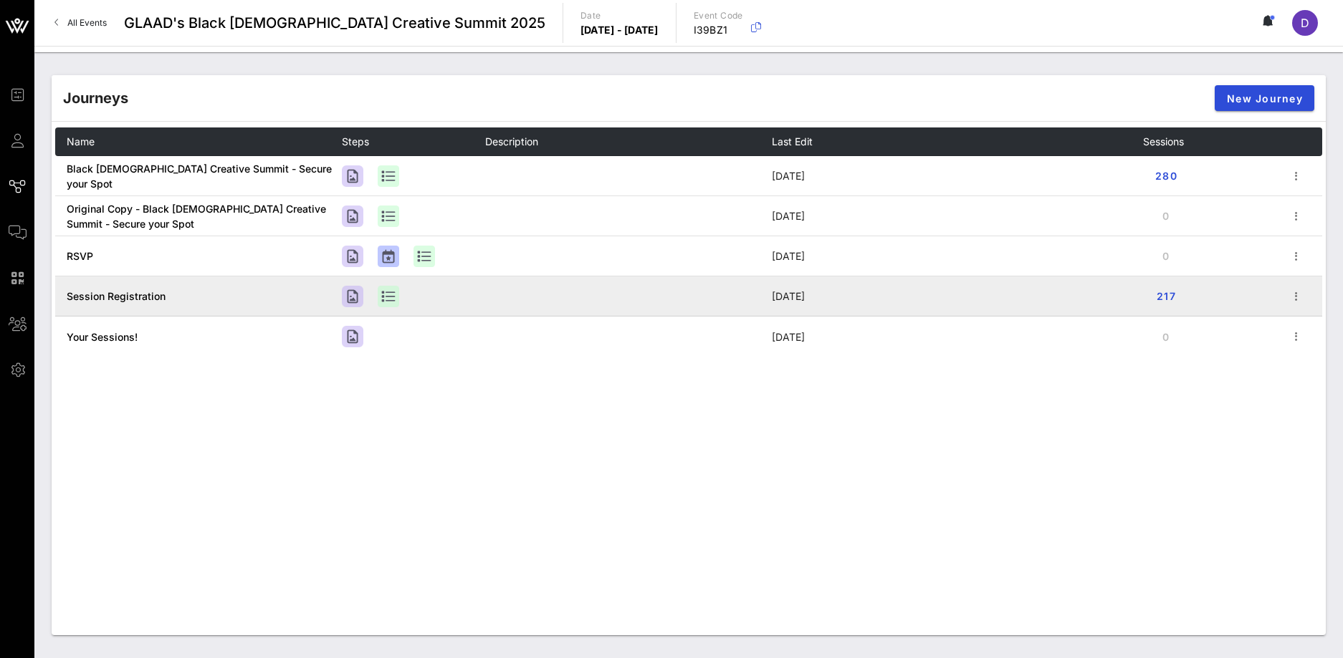
click at [714, 286] on td at bounding box center [628, 297] width 287 height 40
